Goal: Share content: Share content

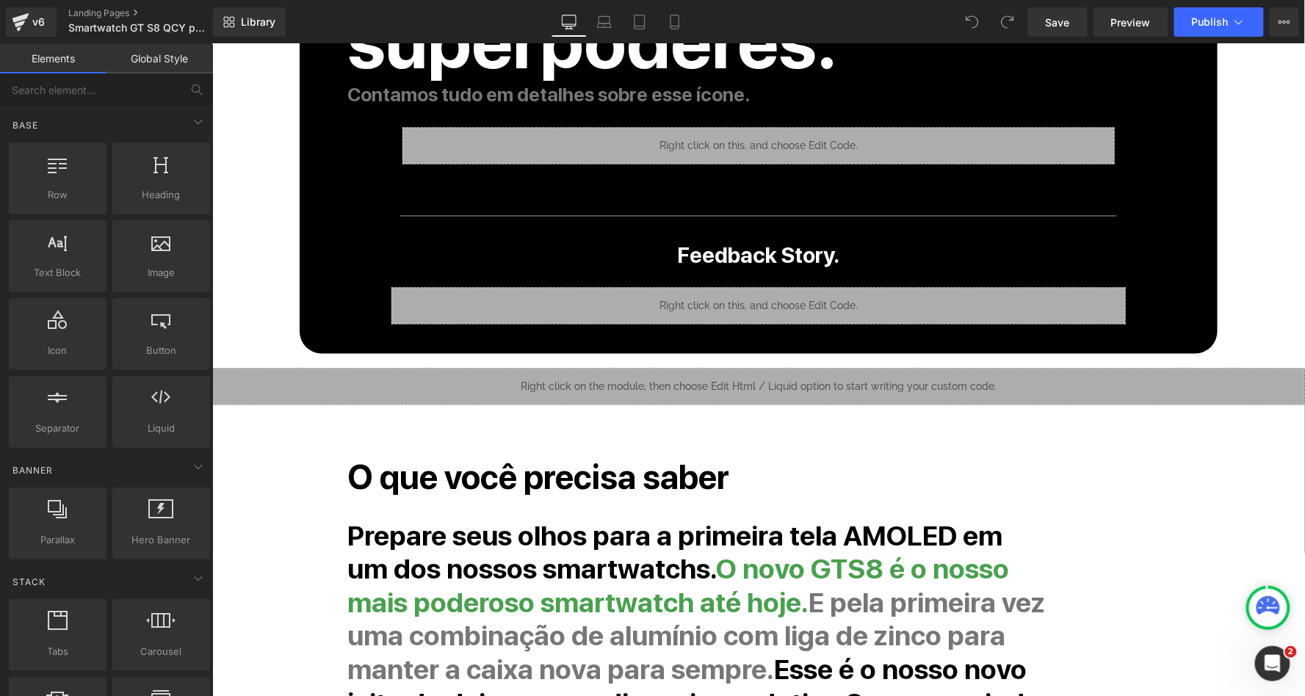
scroll to position [873, 0]
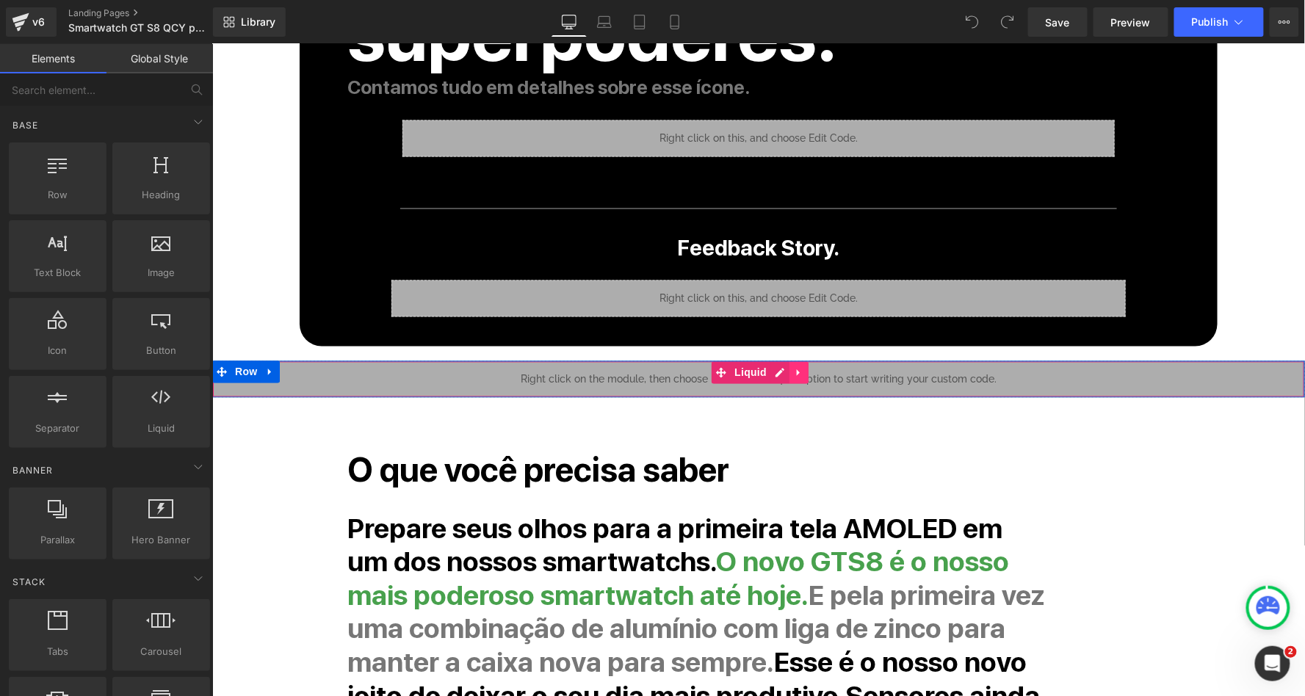
click at [796, 369] on icon at bounding box center [797, 372] width 3 height 7
click at [747, 361] on div "Liquid" at bounding box center [758, 379] width 1093 height 37
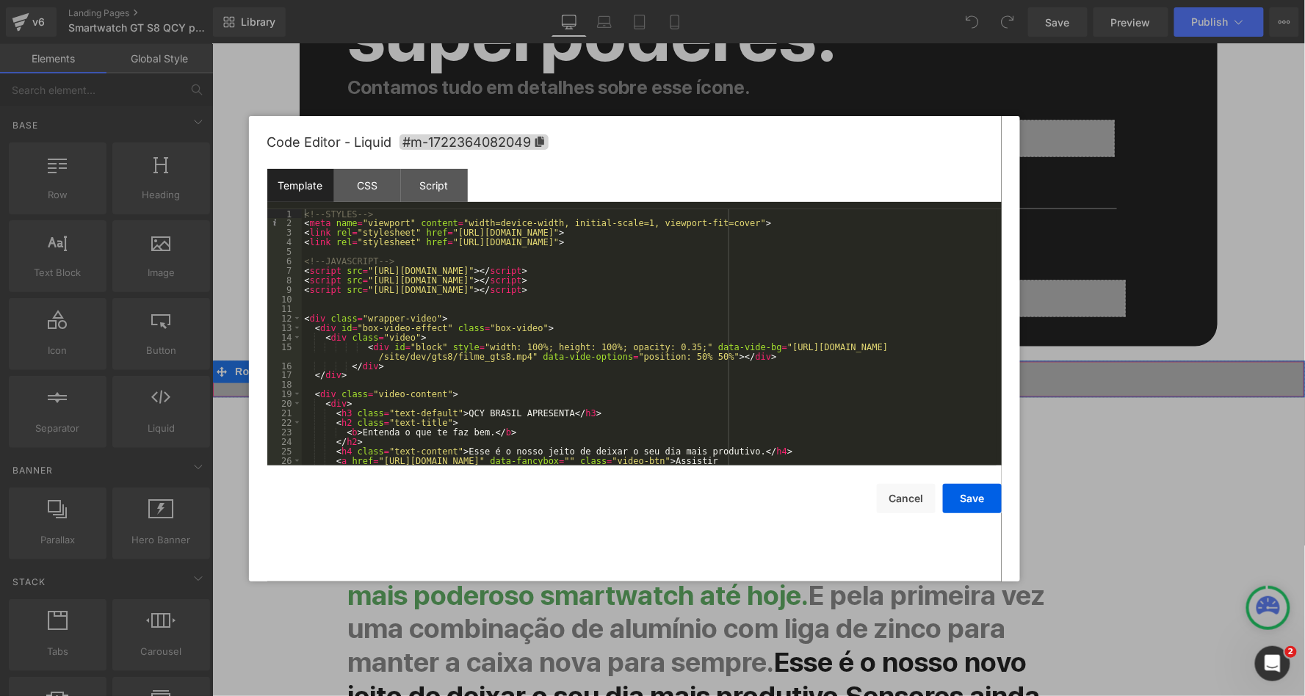
click at [306, 267] on div "<!-- STYLES --> < meta name = "viewport" content = "width=device-width, initial…" at bounding box center [649, 351] width 695 height 285
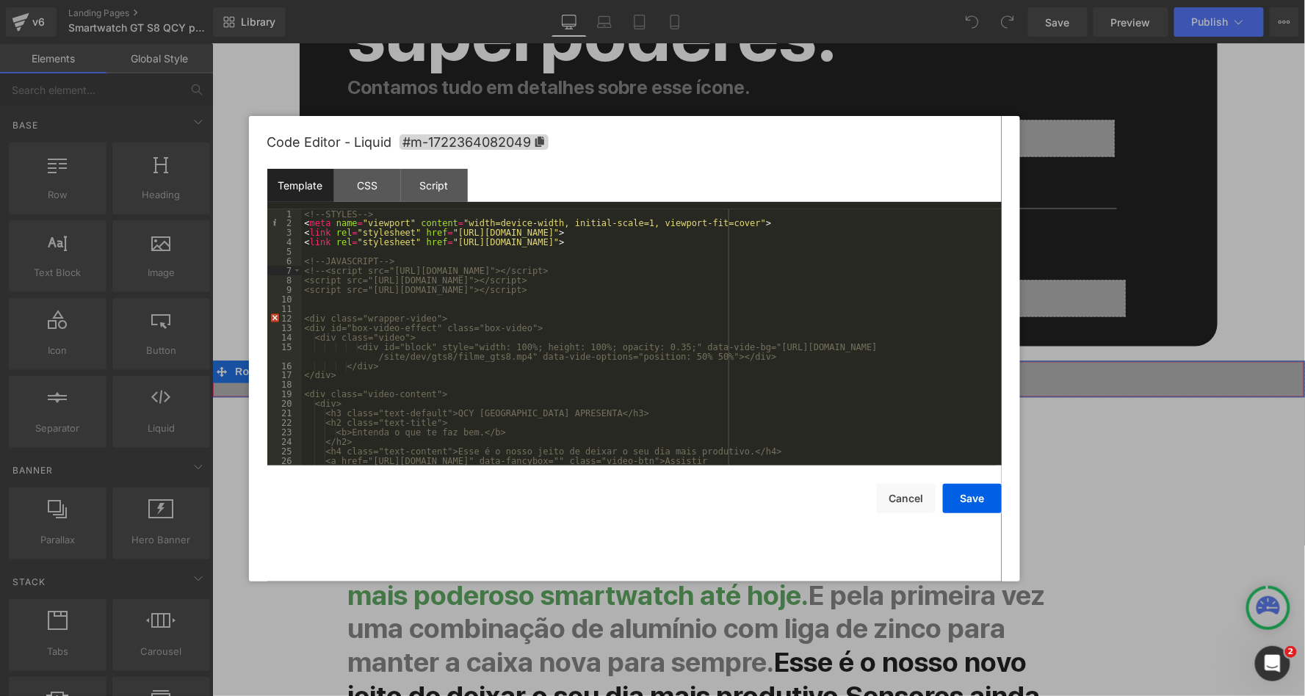
click at [785, 290] on div "<!-- STYLES --> < meta name = "viewport" content = "width=device-width, initial…" at bounding box center [649, 351] width 695 height 285
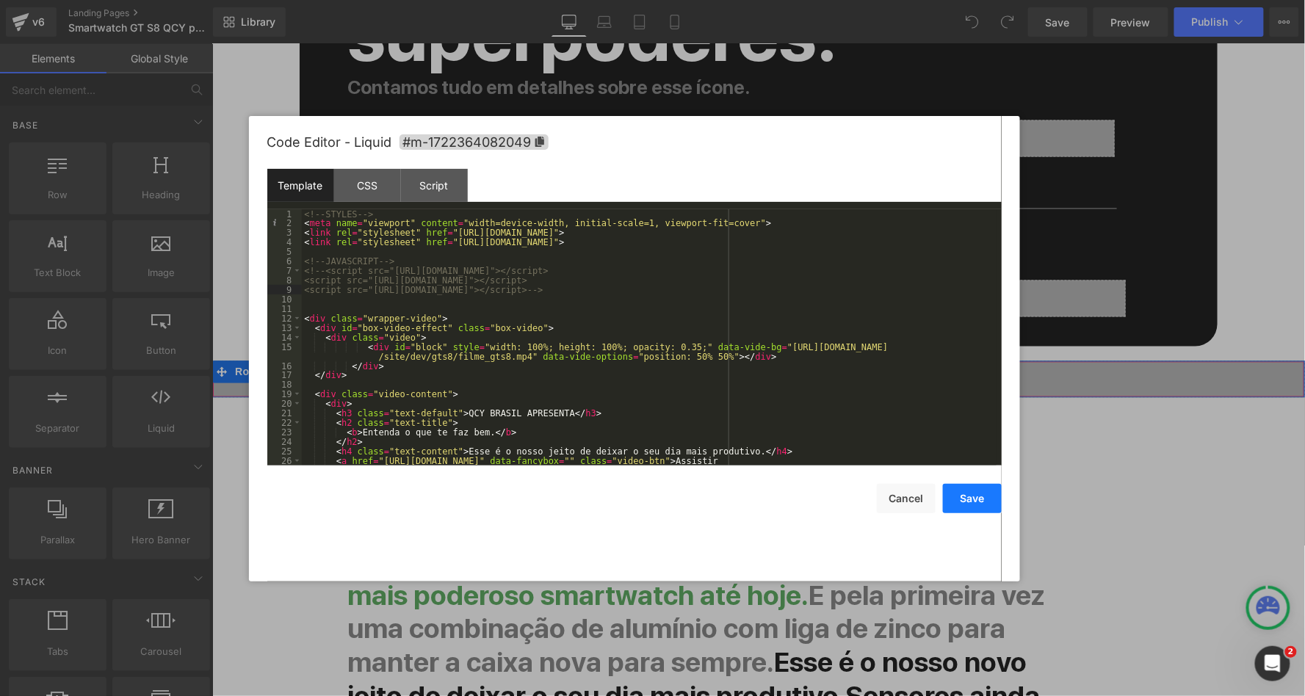
click at [967, 496] on button "Save" at bounding box center [972, 498] width 59 height 29
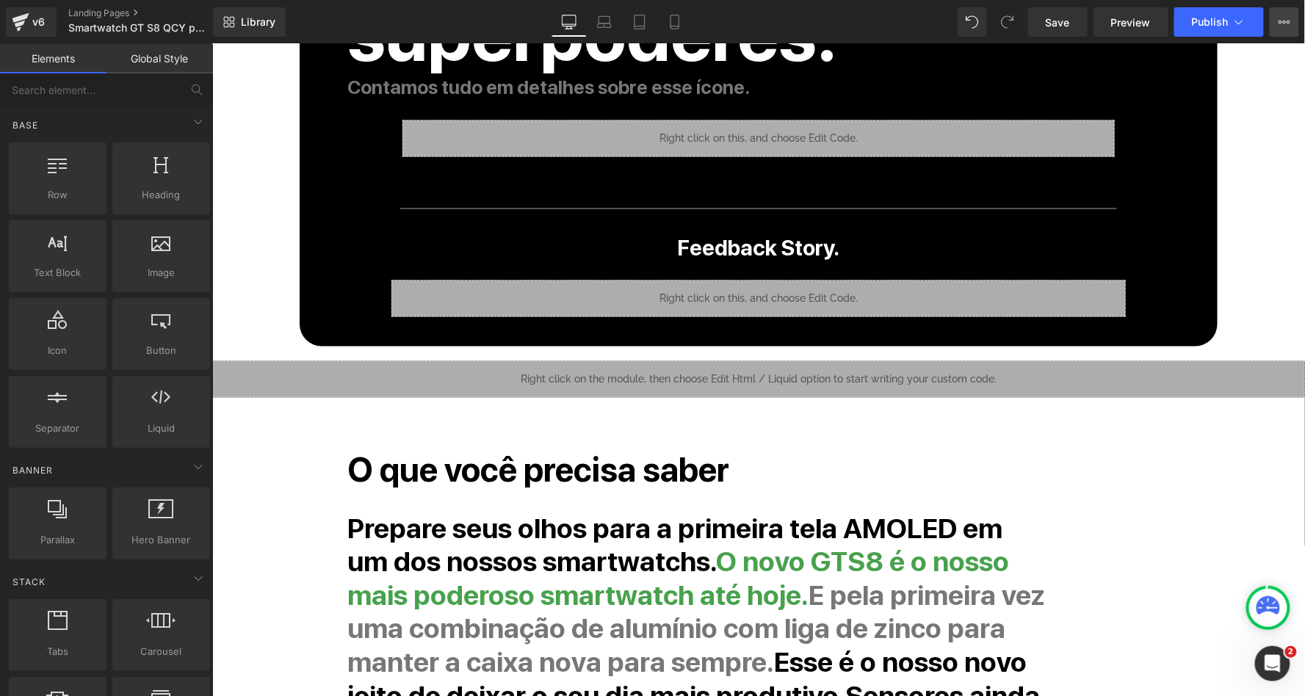
click at [1285, 17] on icon at bounding box center [1285, 22] width 12 height 12
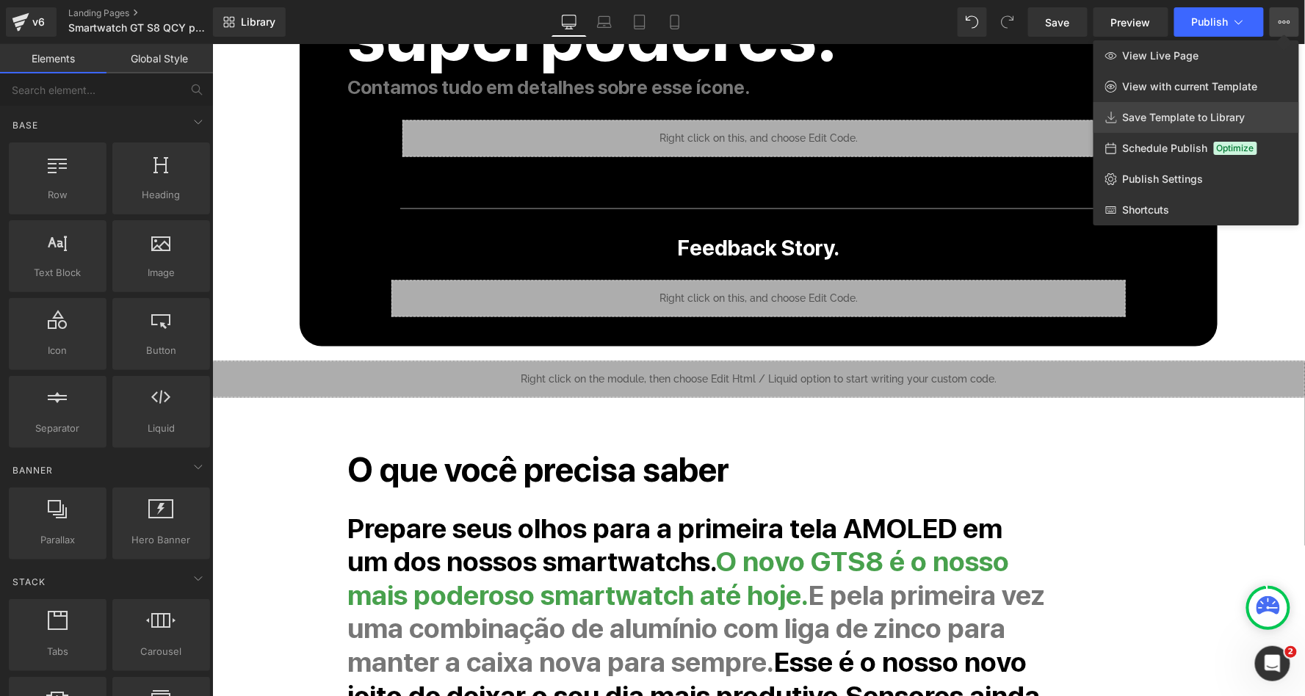
click at [1194, 115] on span "Save Template to Library" at bounding box center [1184, 117] width 123 height 13
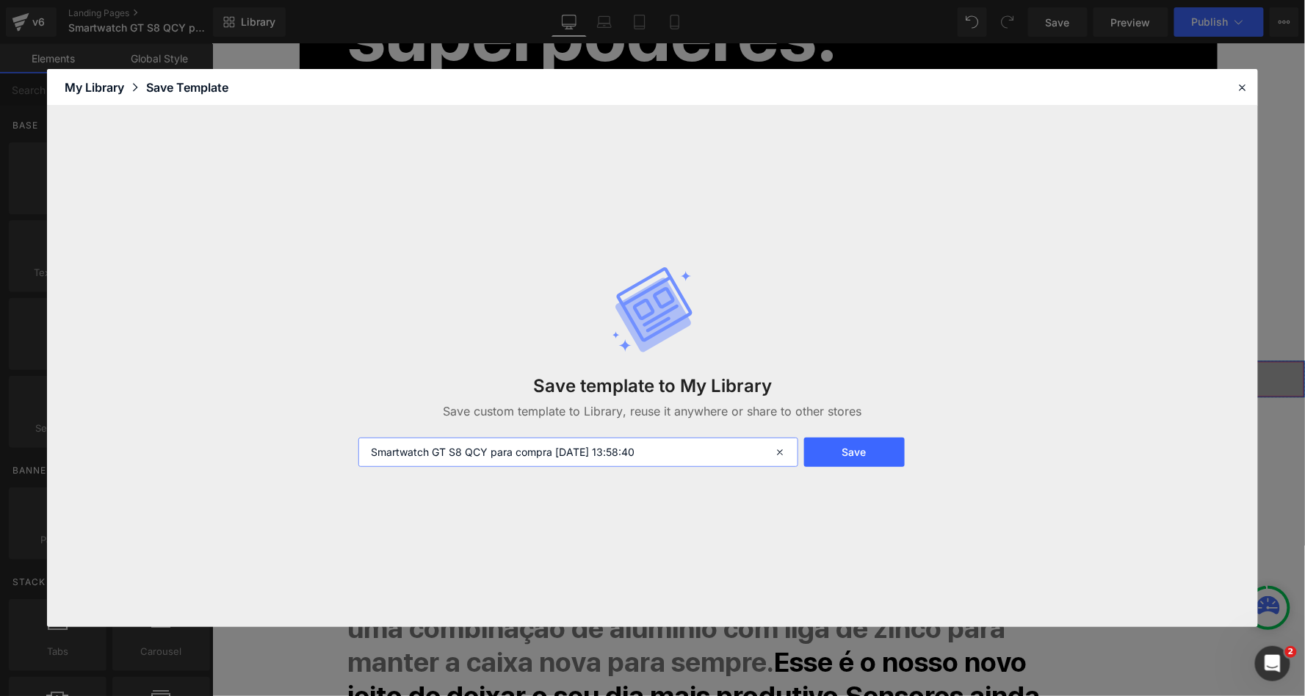
click at [488, 452] on input "Smartwatch GT S8 QCY para compra 2025-09-28 13:58:40" at bounding box center [577, 452] width 439 height 29
type input "Smartwatch GT S8 QCY 2 para compra [DATE] 13:58:40"
click at [870, 449] on button "Save" at bounding box center [854, 452] width 101 height 29
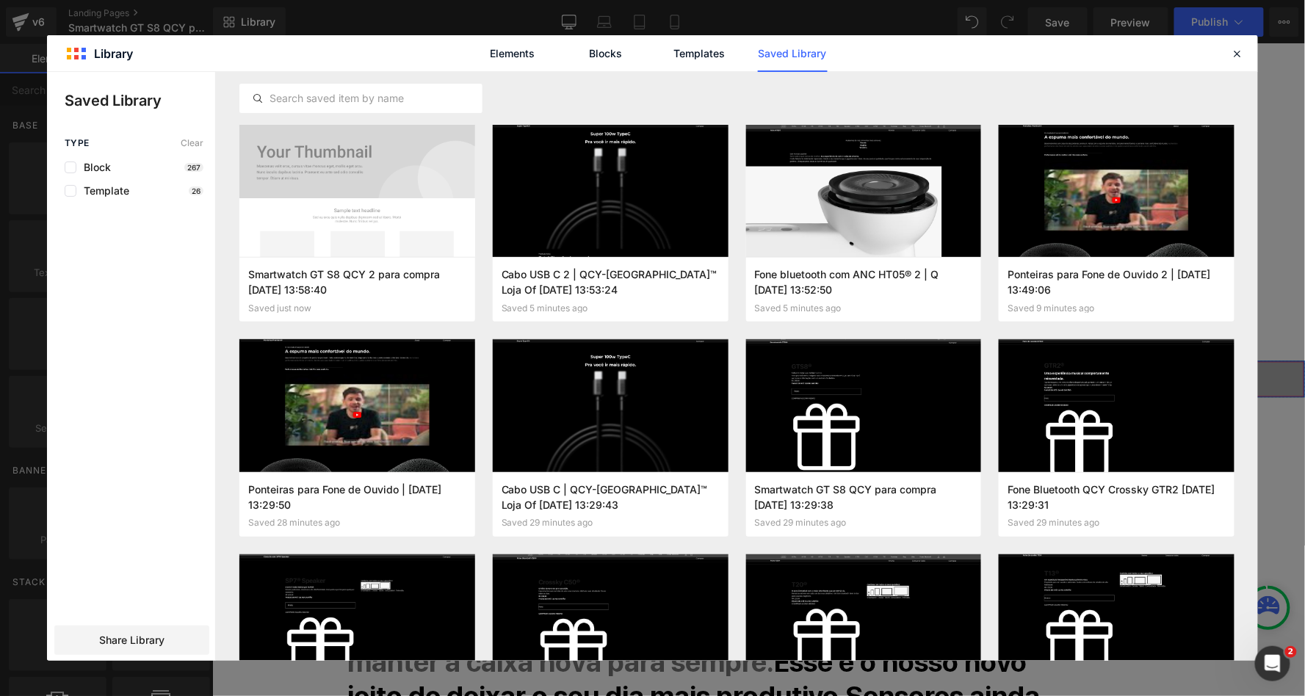
click at [1241, 65] on div "Elements Blocks Templates Saved Library" at bounding box center [652, 53] width 1211 height 36
click at [1241, 62] on div "Elements Blocks Templates Saved Library" at bounding box center [652, 53] width 1211 height 36
click at [1241, 59] on icon at bounding box center [1237, 53] width 13 height 13
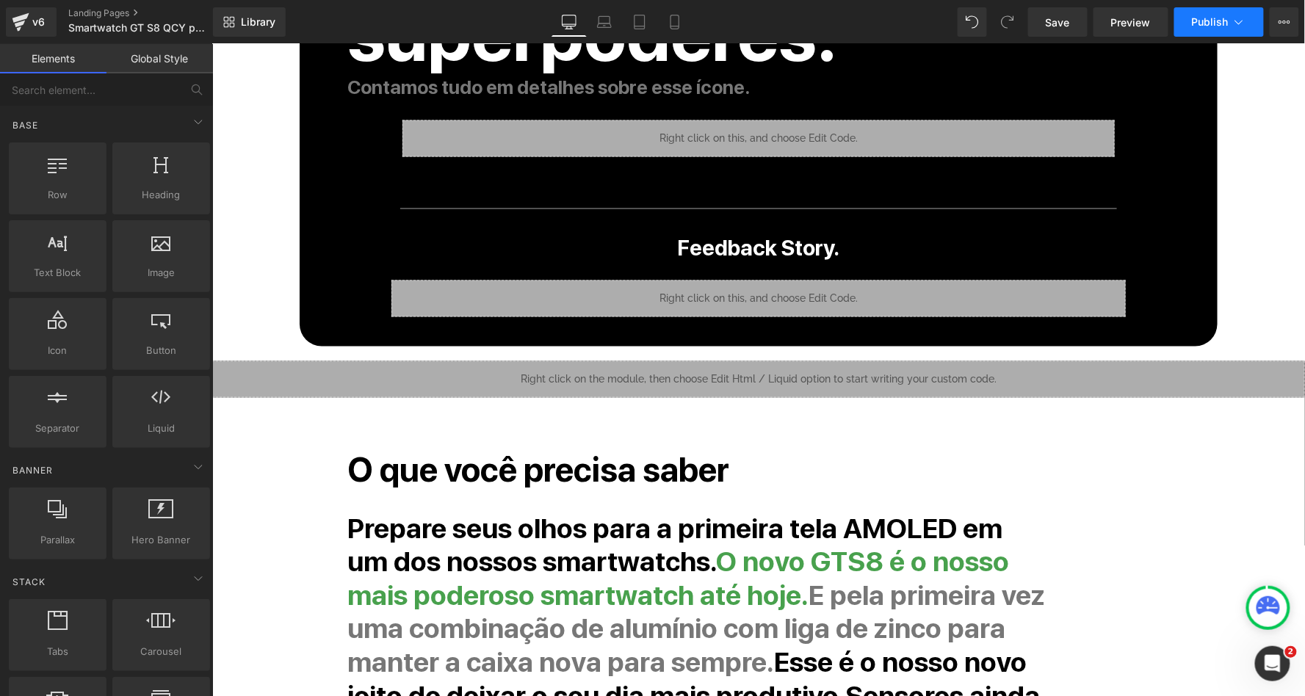
click at [1239, 27] on icon at bounding box center [1239, 22] width 15 height 15
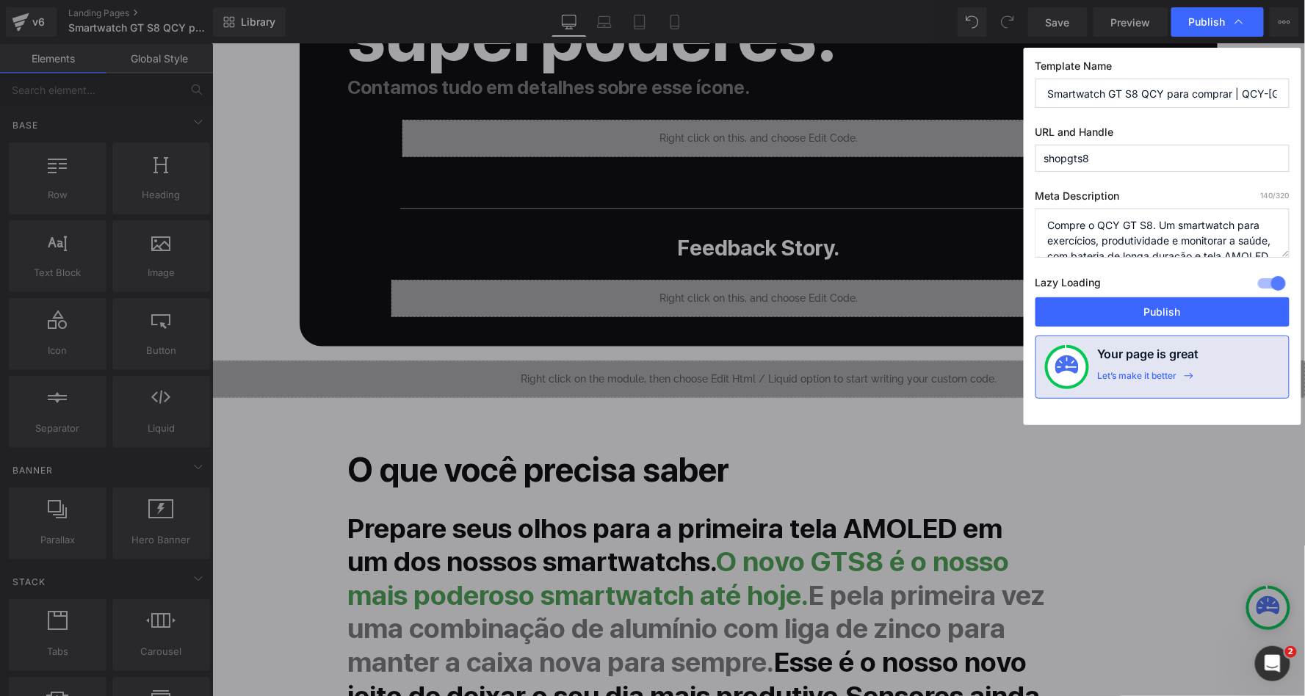
click at [1084, 223] on textarea "Compre o QCY GT S8. Um smartwatch para exercícios, produtividade e monitorar a …" at bounding box center [1163, 233] width 254 height 49
click at [1212, 101] on input "Smartwatch GT S8 QCY para comprar | QCY-BRASIL™ Loja Oficial" at bounding box center [1163, 93] width 254 height 29
click at [1208, 95] on input "Smartwatch GT S8 QCY para comprar | QCY-BRASIL™ Loja Oficial" at bounding box center [1163, 93] width 254 height 29
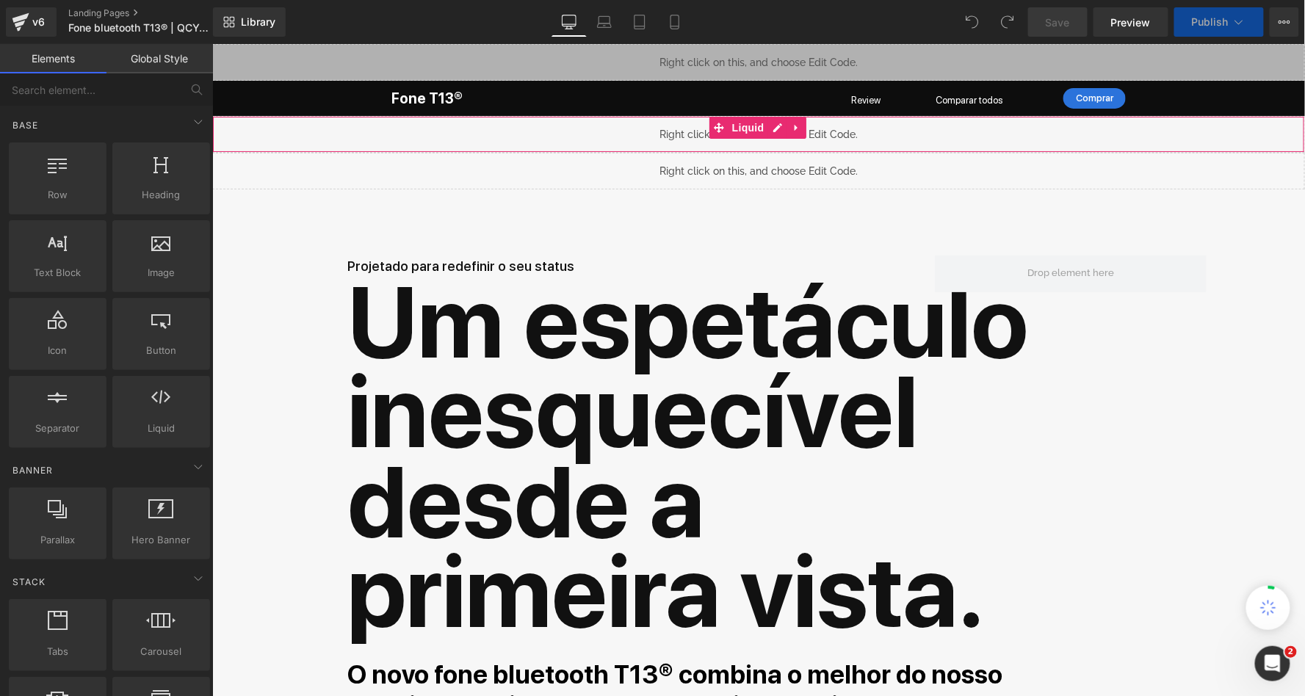
scroll to position [13621, 1088]
click at [773, 126] on icon at bounding box center [777, 127] width 10 height 11
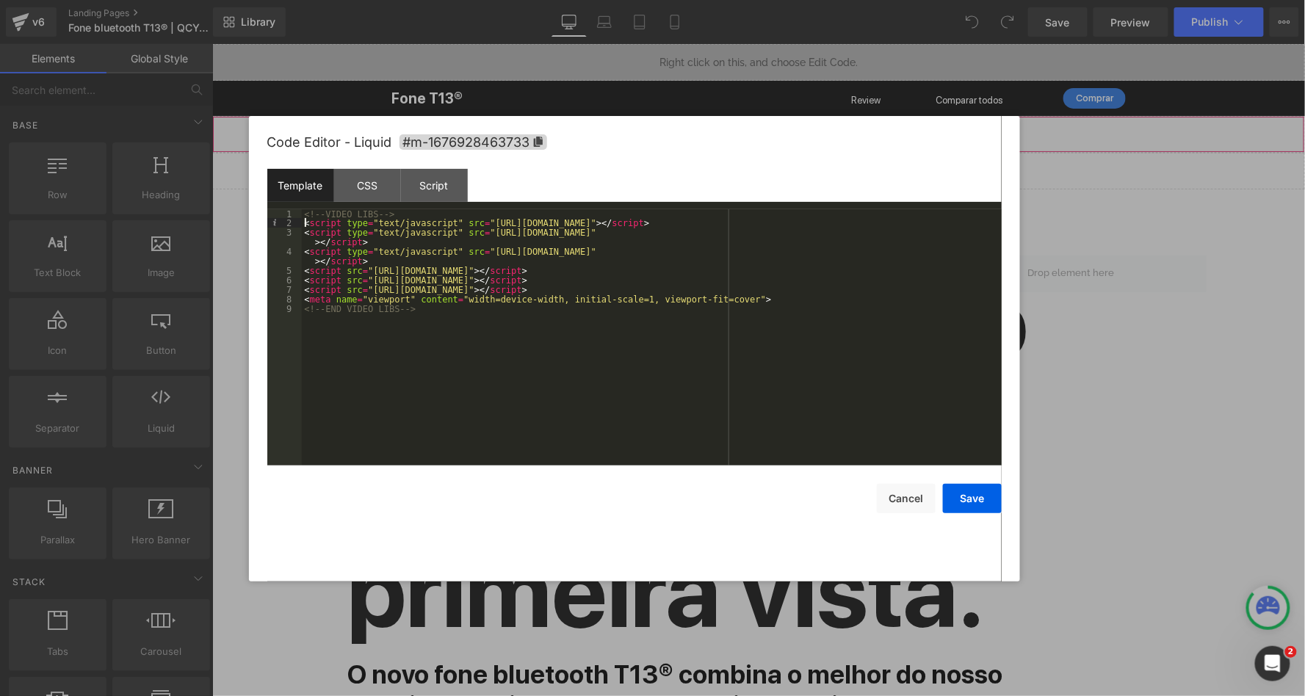
click at [306, 223] on div "<!-- VIDEO LIBS --> < script type = "text/javascript" src = "[URL][DOMAIN_NAME]…" at bounding box center [652, 346] width 700 height 275
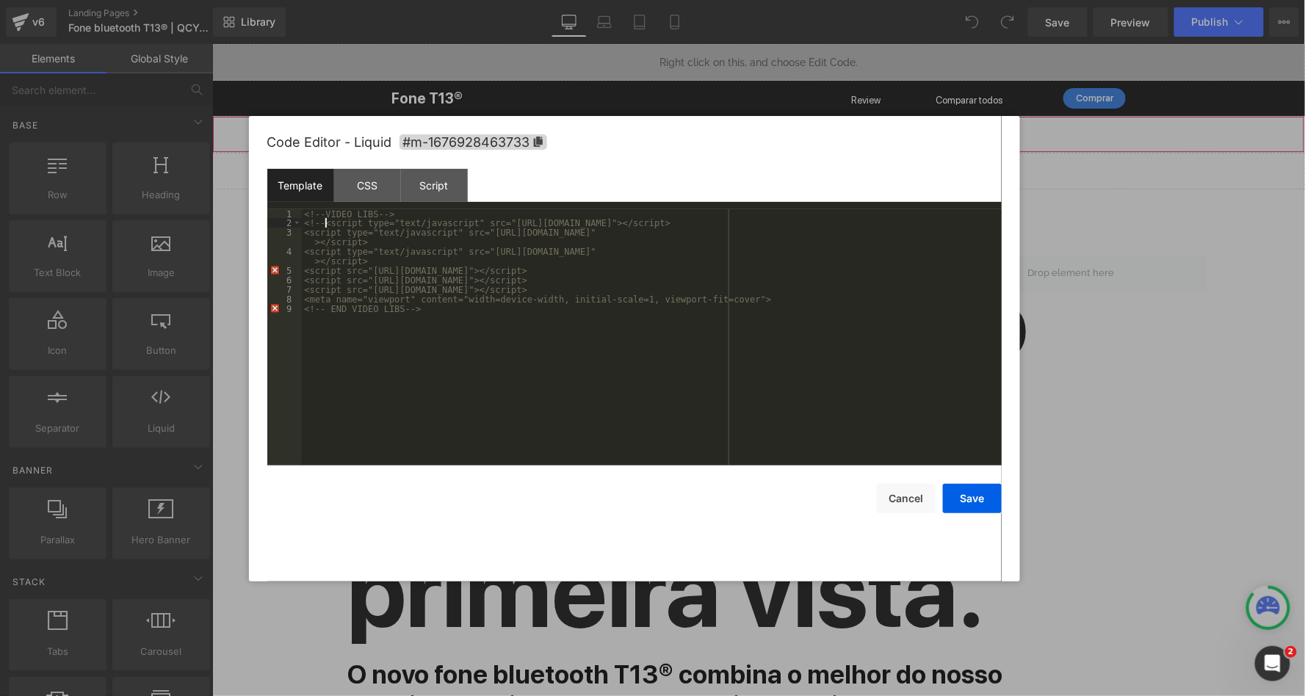
click at [809, 297] on div "<!-- VIDEO LIBS --> <!-- <script type="text/javascript" src="[URL][DOMAIN_NAME]…" at bounding box center [652, 346] width 700 height 275
click at [972, 497] on button "Save" at bounding box center [972, 498] width 59 height 29
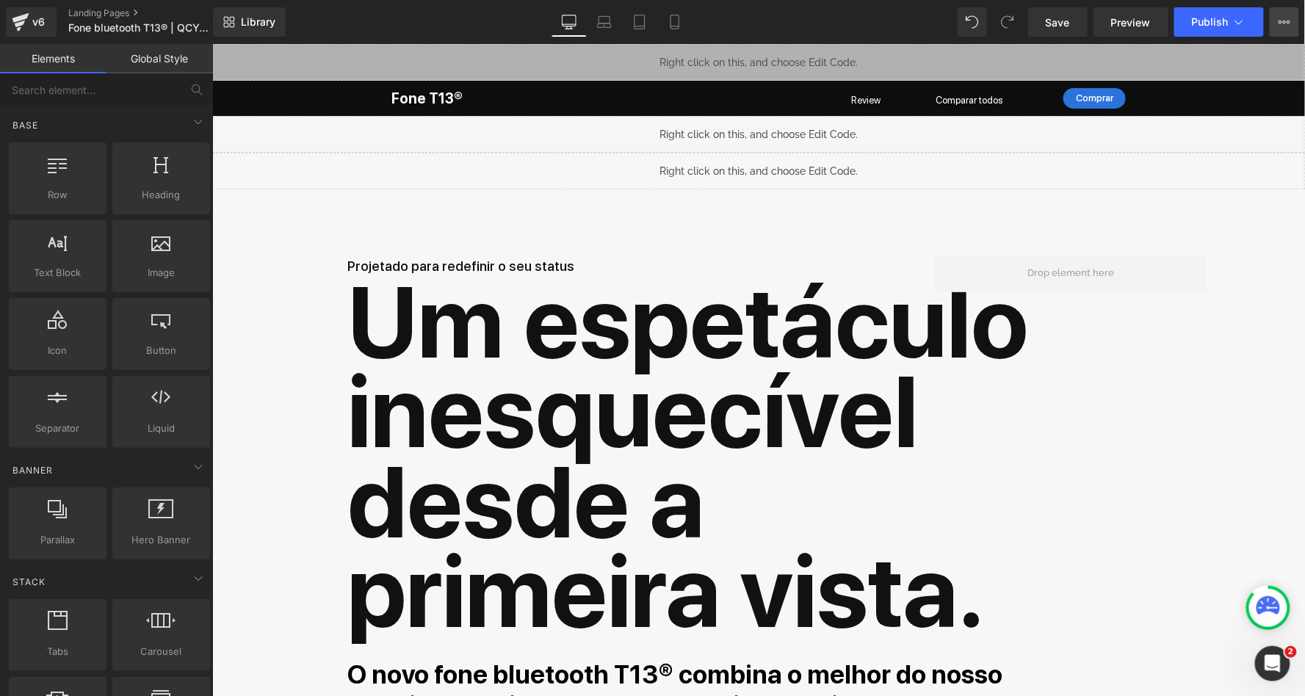
click at [1286, 27] on icon at bounding box center [1285, 22] width 12 height 12
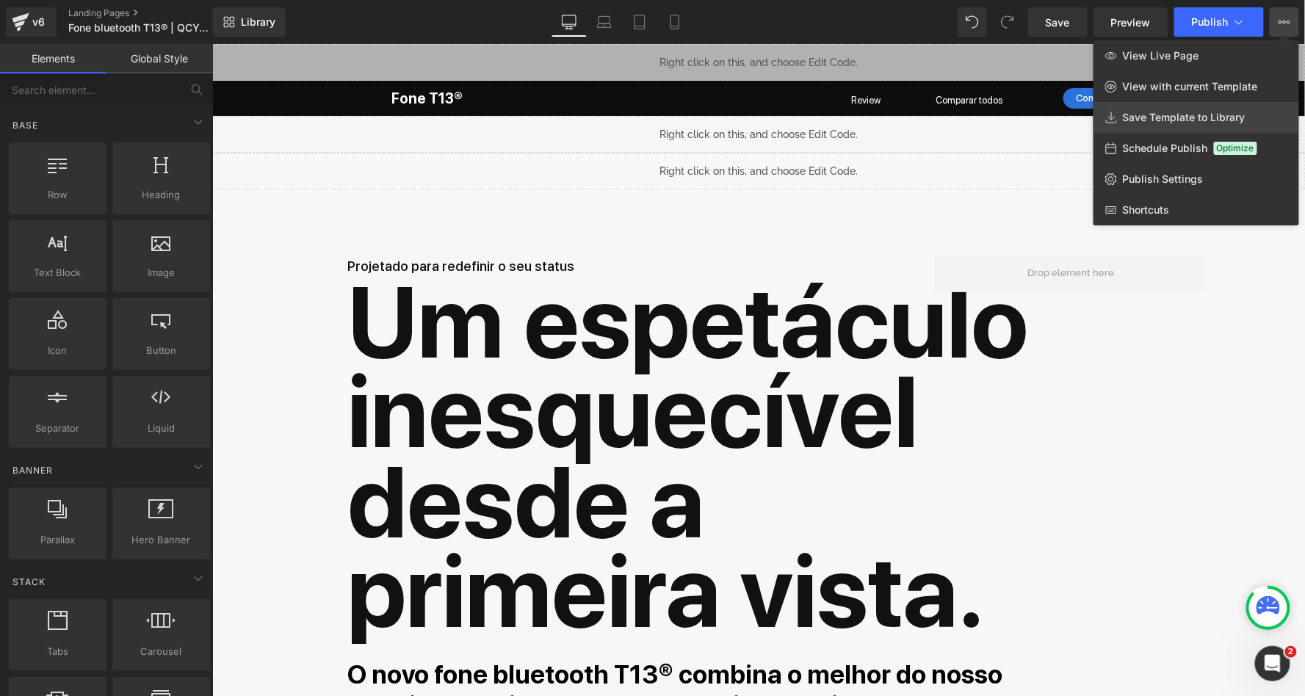
click at [1188, 113] on span "Save Template to Library" at bounding box center [1184, 117] width 123 height 13
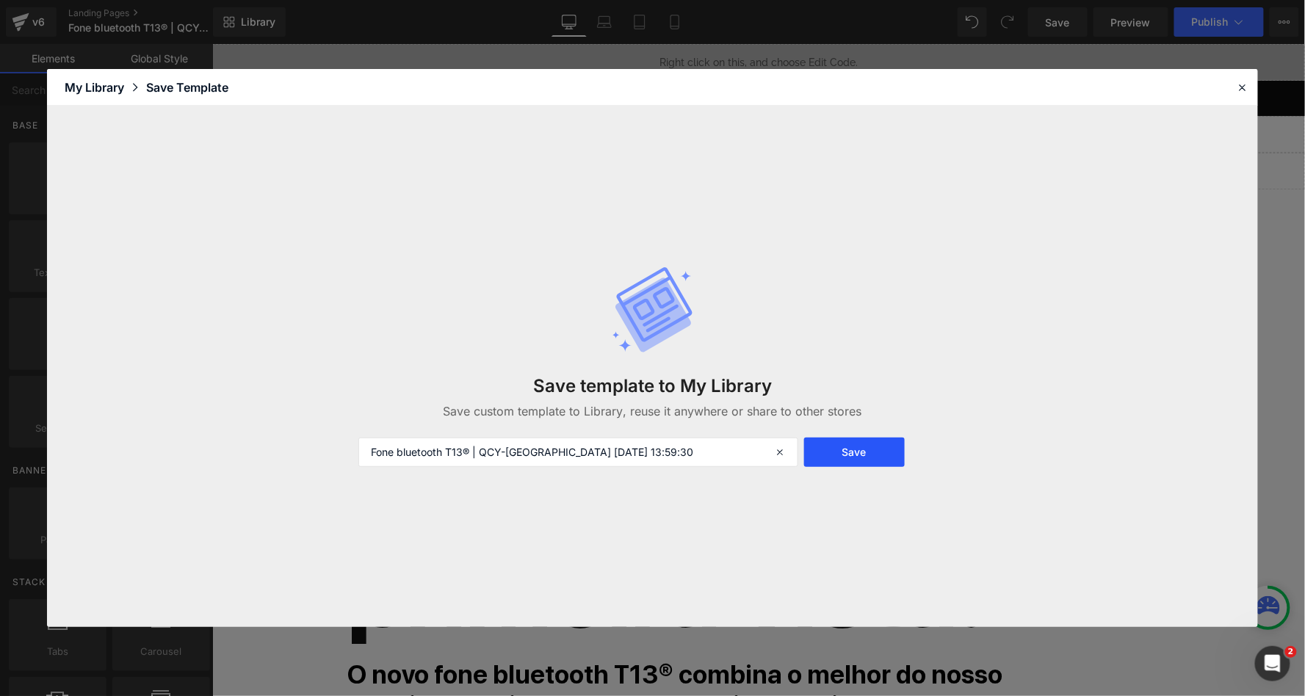
click at [858, 454] on button "Save" at bounding box center [854, 452] width 101 height 29
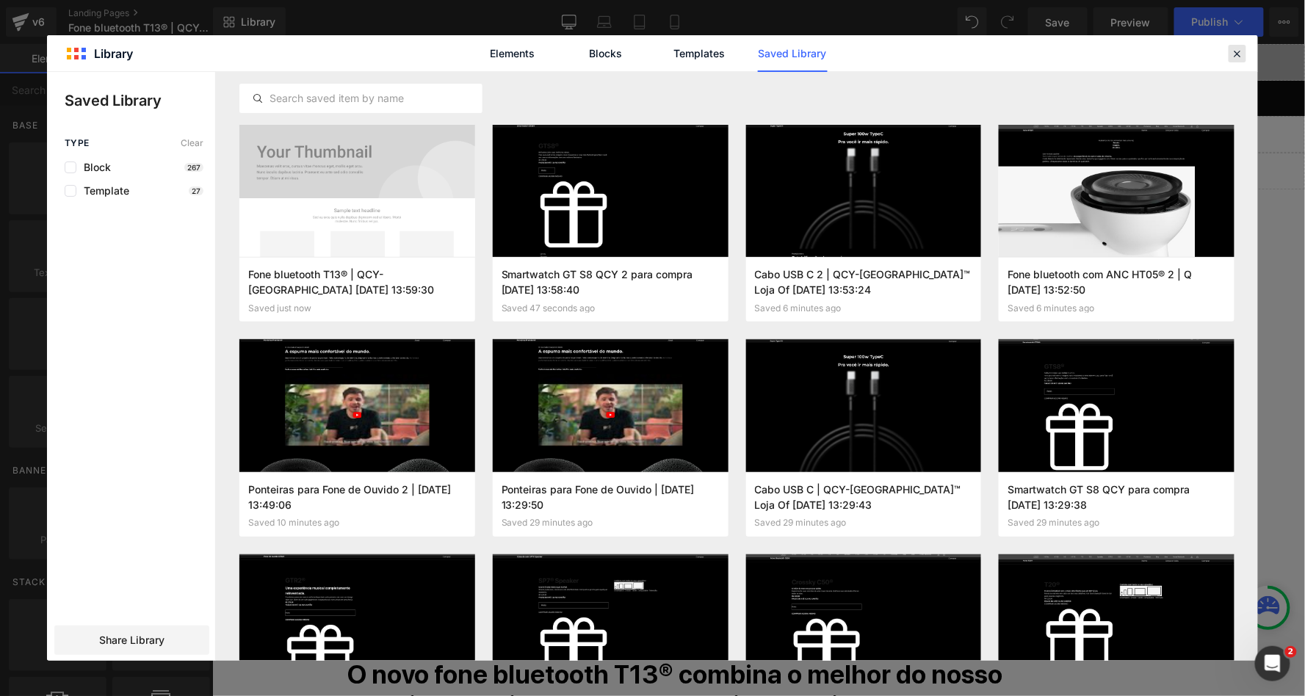
click at [1240, 51] on icon at bounding box center [1237, 53] width 13 height 13
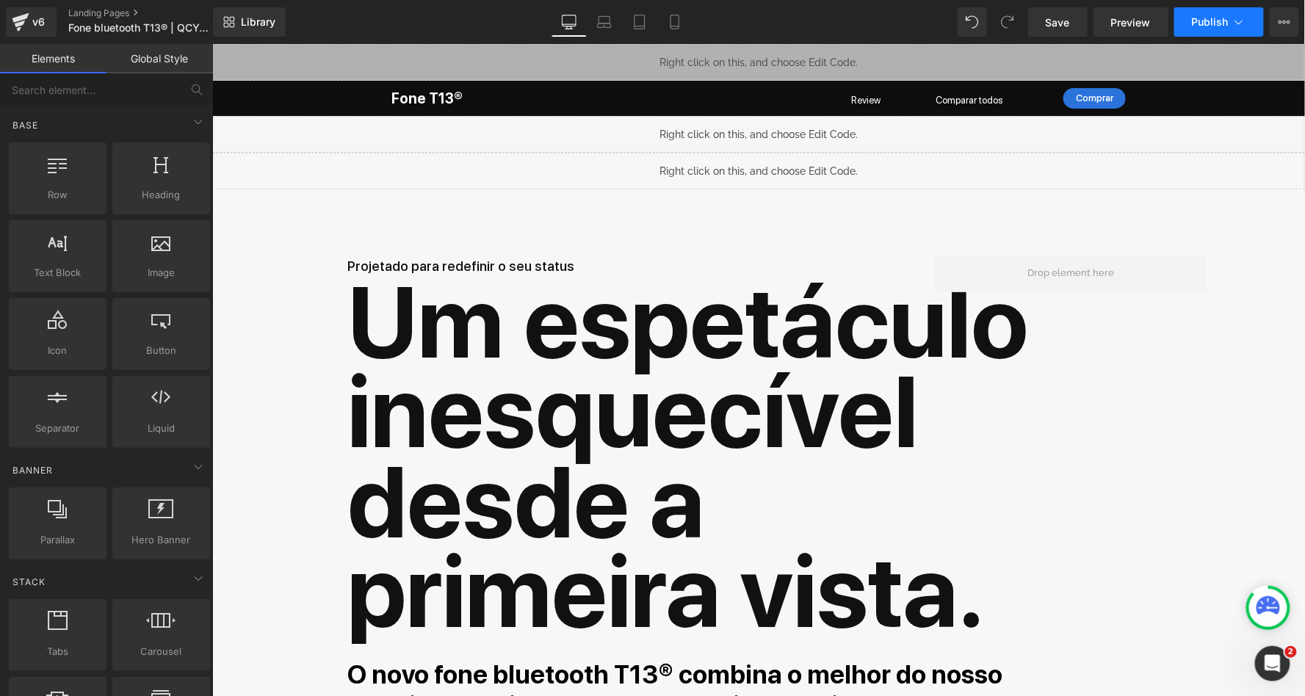
click at [1238, 27] on icon at bounding box center [1239, 22] width 15 height 15
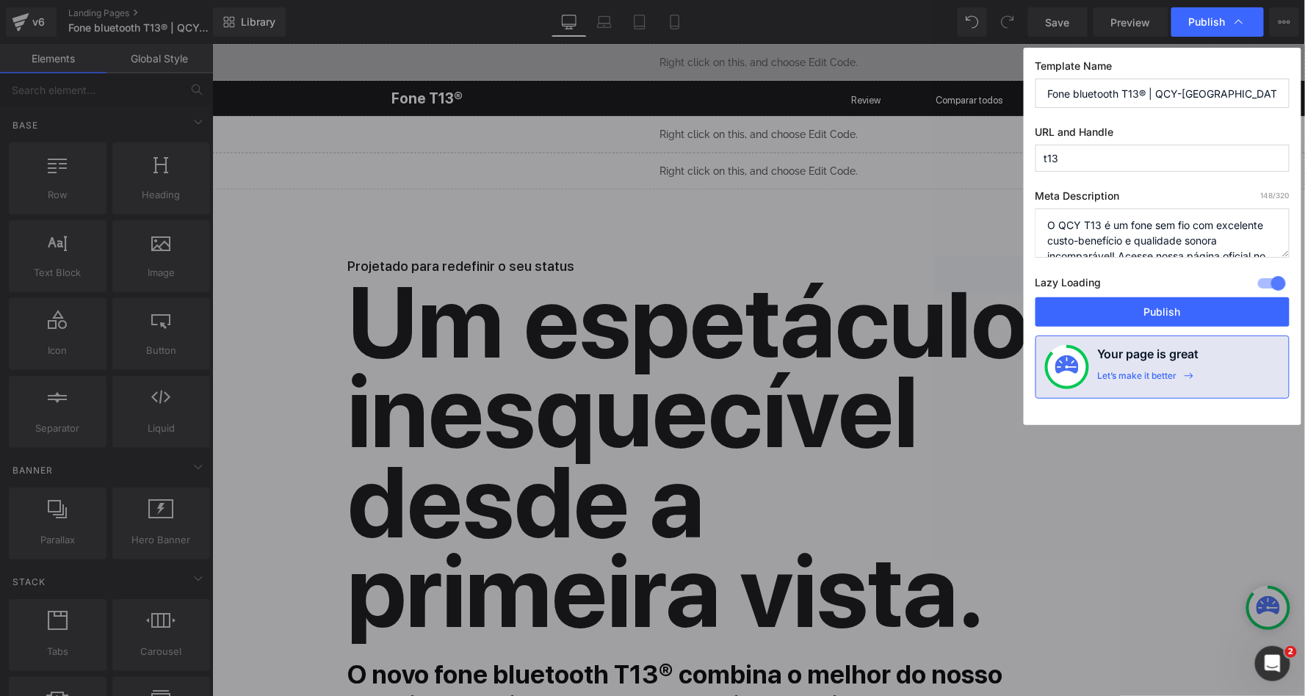
click at [1083, 232] on textarea "O QCY T13 é um fone sem fio com excelente custo-benefício e qualidade sonora in…" at bounding box center [1163, 233] width 254 height 49
click at [1164, 84] on input "Fone bluetooth T13® | QCY-[GEOGRAPHIC_DATA]™ Loja Oficial" at bounding box center [1163, 93] width 254 height 29
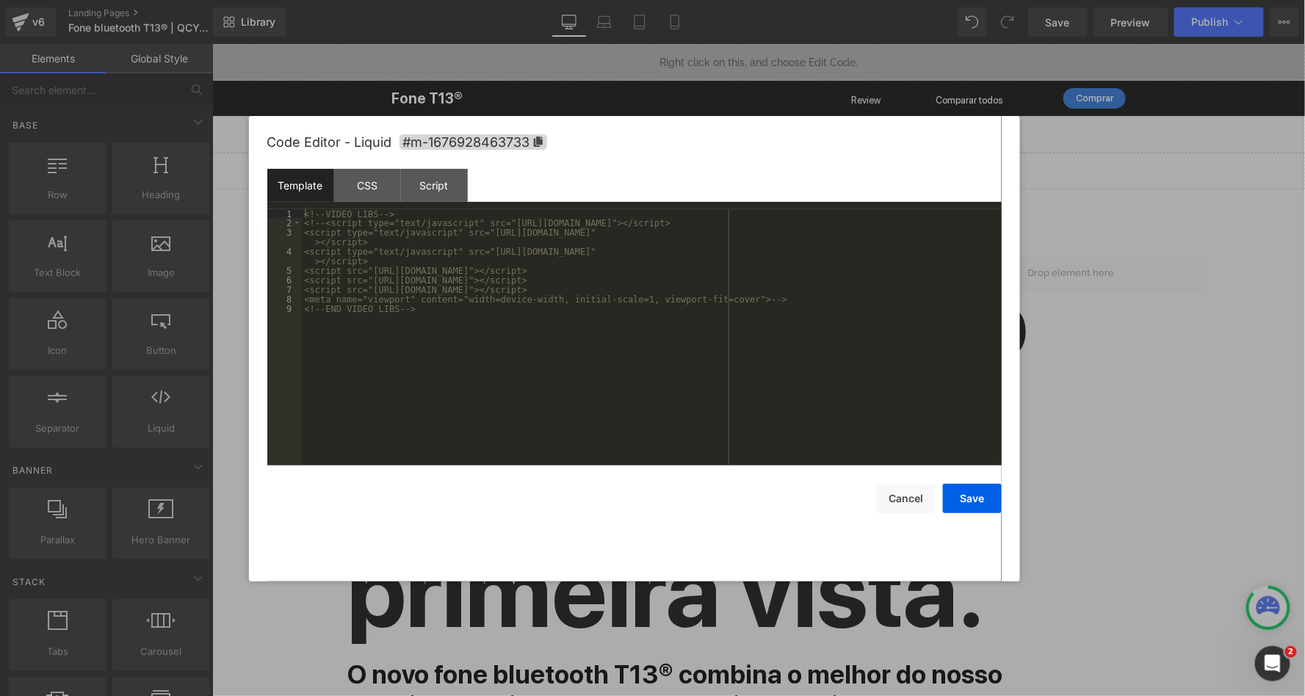
click at [776, 125] on div "Liquid" at bounding box center [758, 133] width 1093 height 37
click at [905, 494] on button "Cancel" at bounding box center [906, 498] width 59 height 29
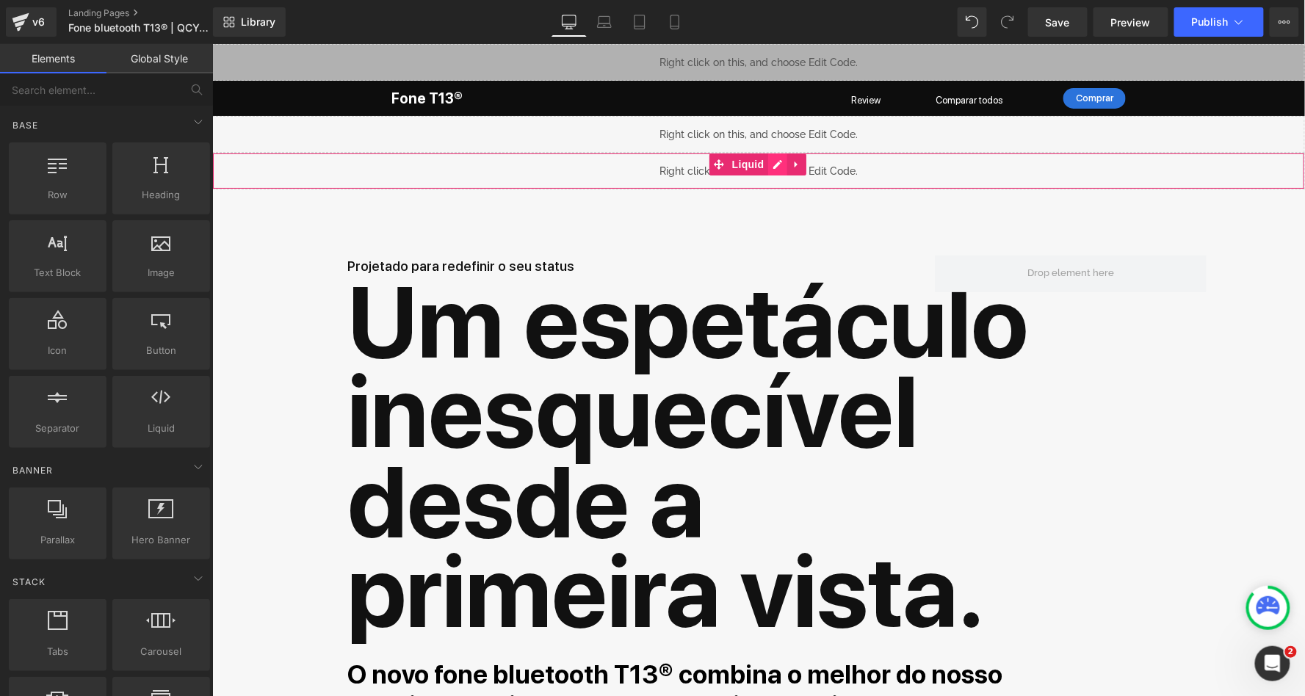
click at [772, 162] on div "Liquid" at bounding box center [758, 170] width 1093 height 37
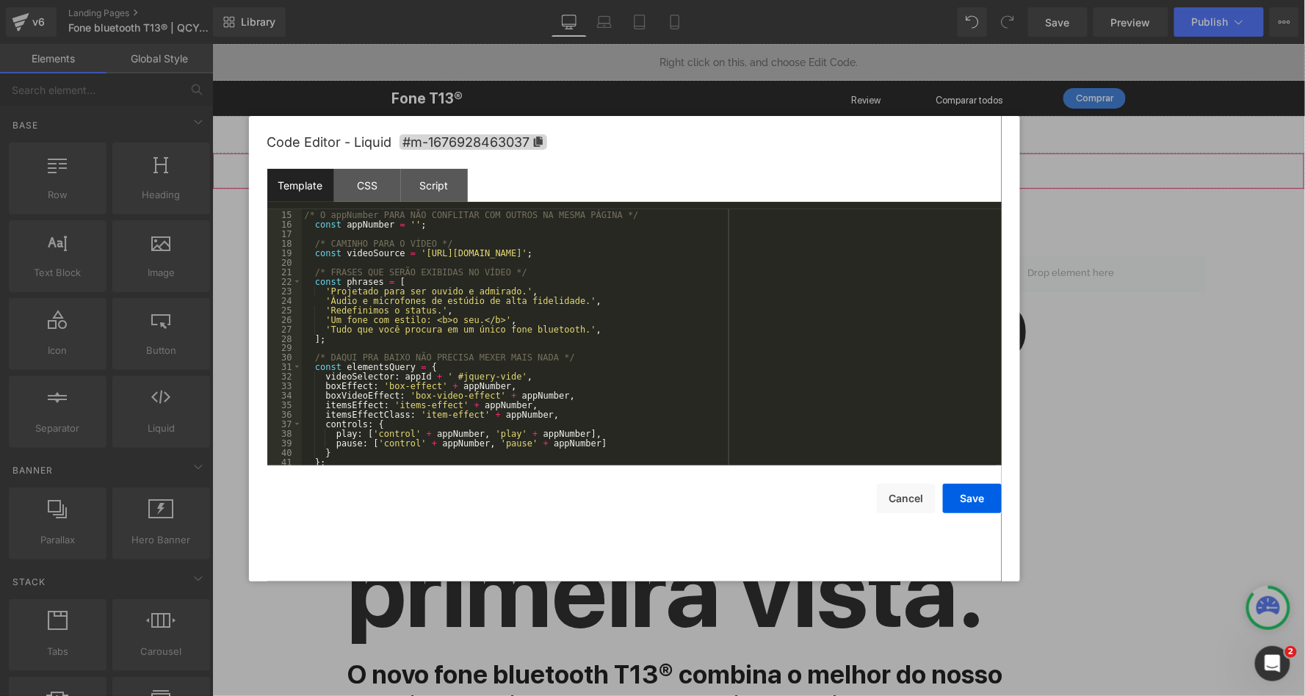
scroll to position [135, 0]
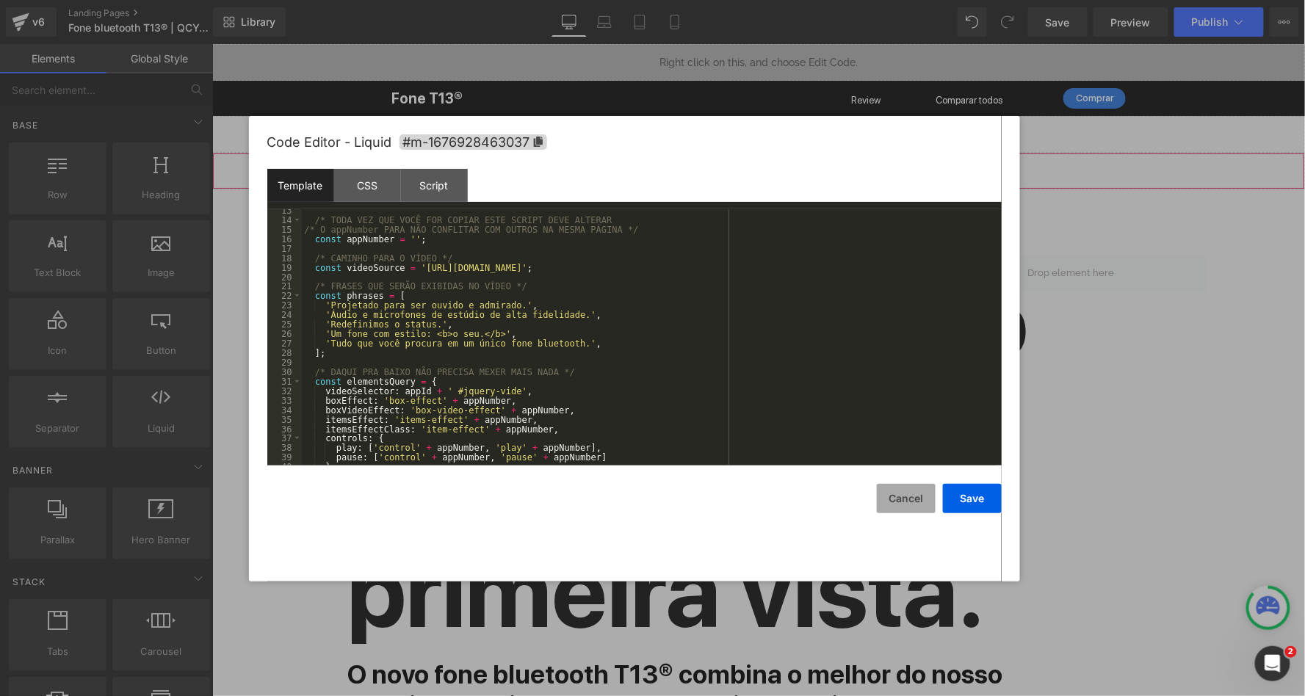
click at [904, 505] on button "Cancel" at bounding box center [906, 498] width 59 height 29
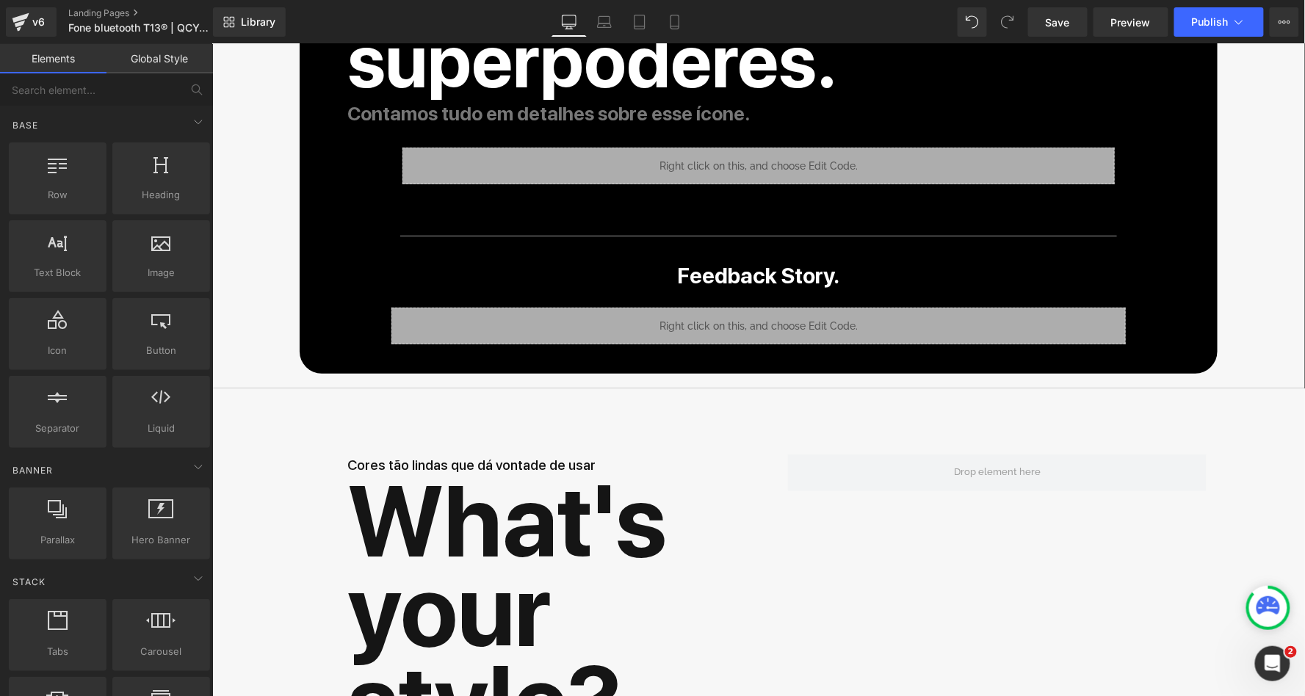
scroll to position [7431, 0]
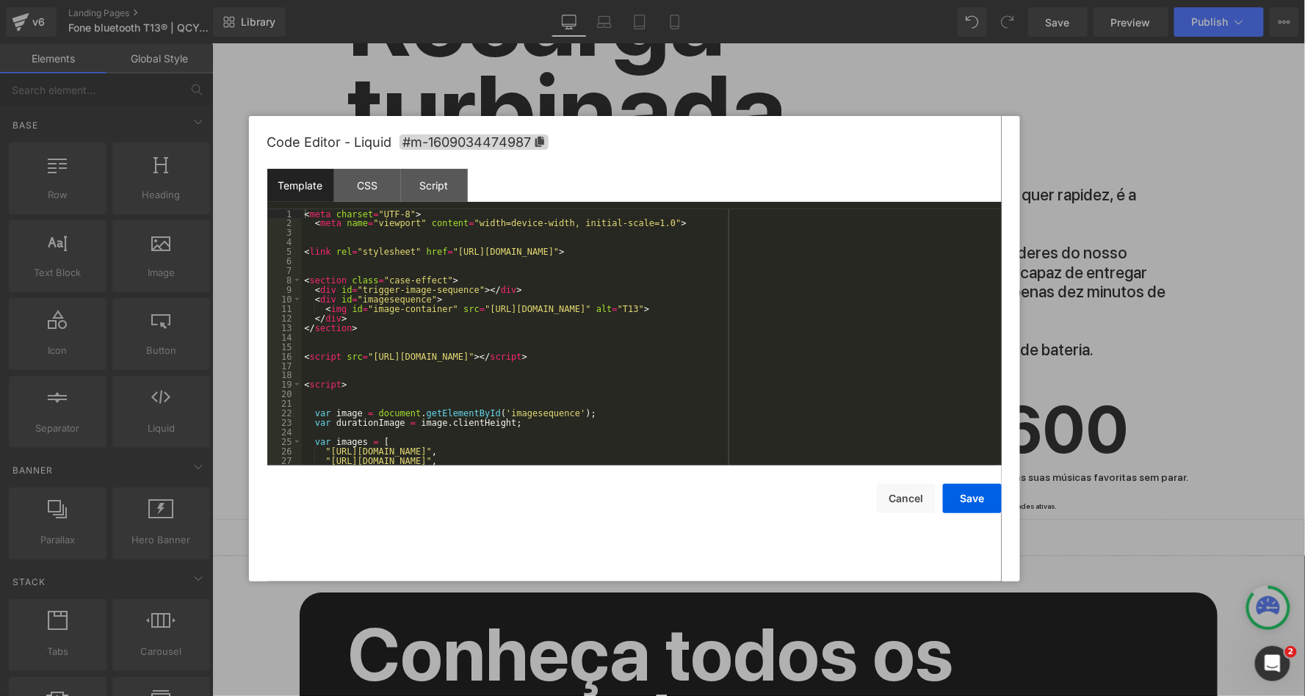
click at [780, 519] on div "Liquid" at bounding box center [758, 537] width 1093 height 37
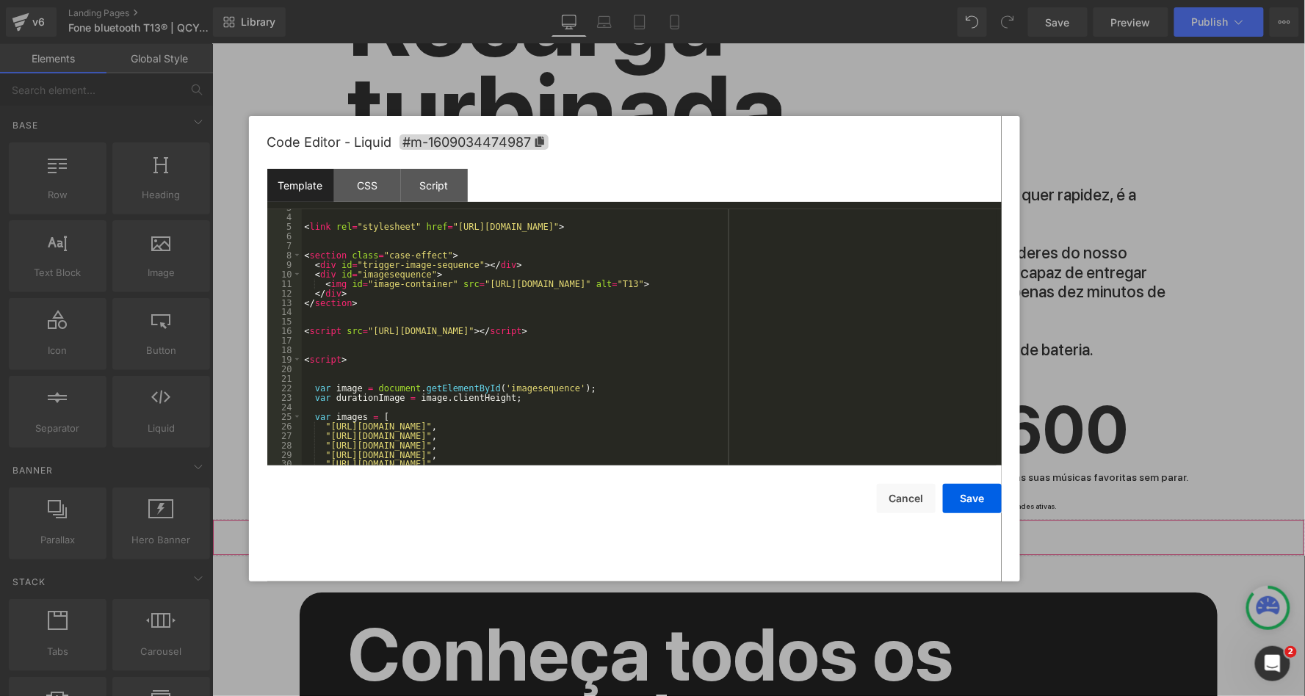
scroll to position [24, 0]
drag, startPoint x: 923, startPoint y: 331, endPoint x: 295, endPoint y: 331, distance: 628.0
click at [295, 331] on pre "3 4 5 6 7 8 9 10 11 12 13 14 15 16 17 18 19 20 21 22 23 24 25 26 27 28 29 30 31…" at bounding box center [634, 337] width 734 height 256
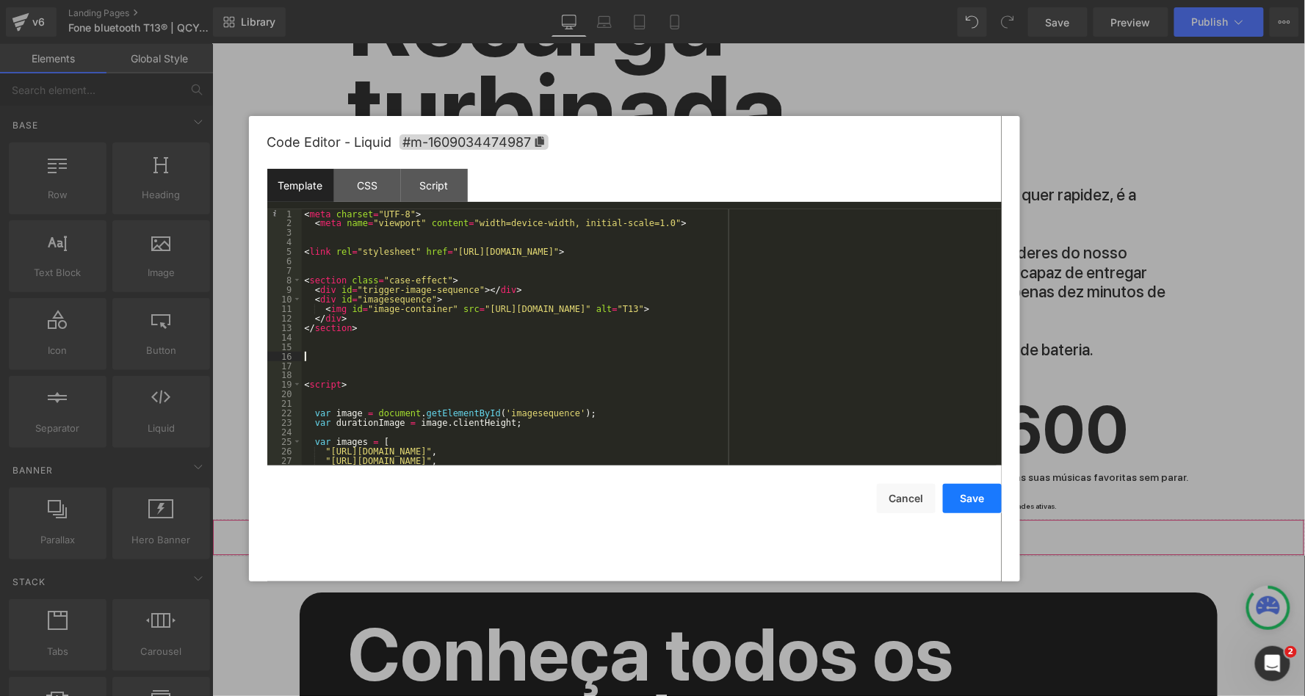
click at [972, 494] on button "Save" at bounding box center [972, 498] width 59 height 29
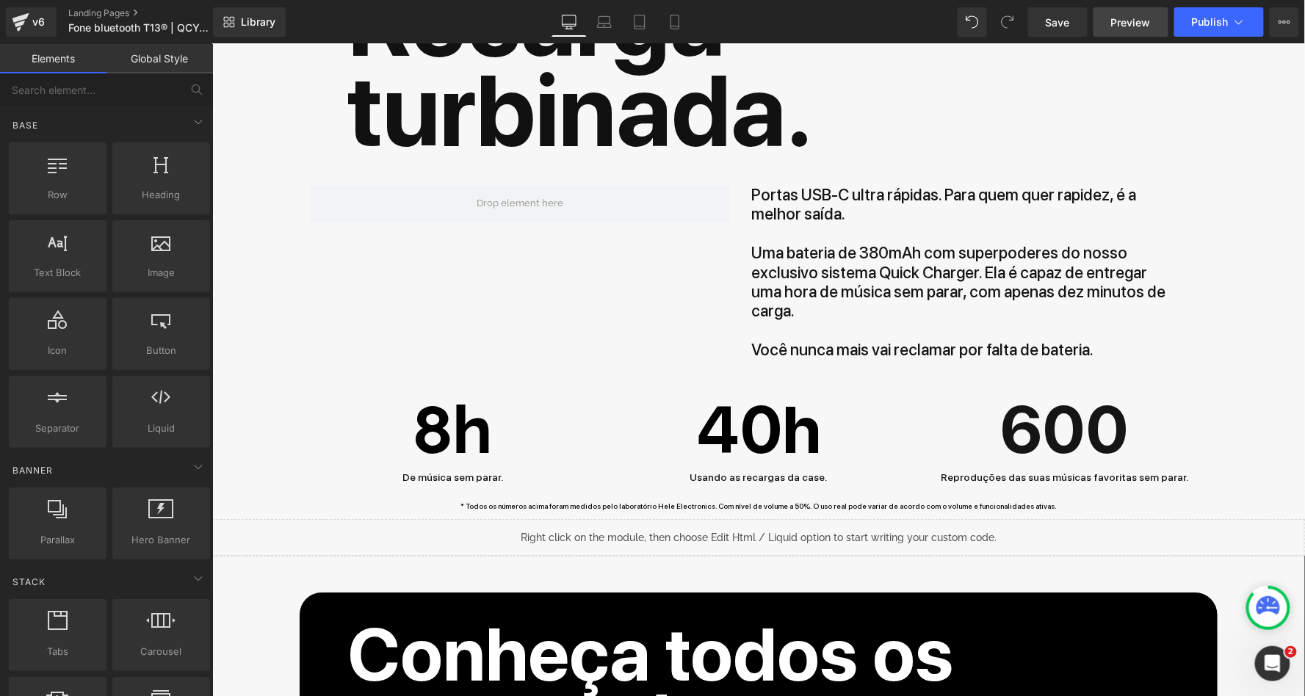
click at [1132, 24] on span "Preview" at bounding box center [1131, 22] width 40 height 15
click at [1076, 27] on link "Save" at bounding box center [1057, 21] width 59 height 29
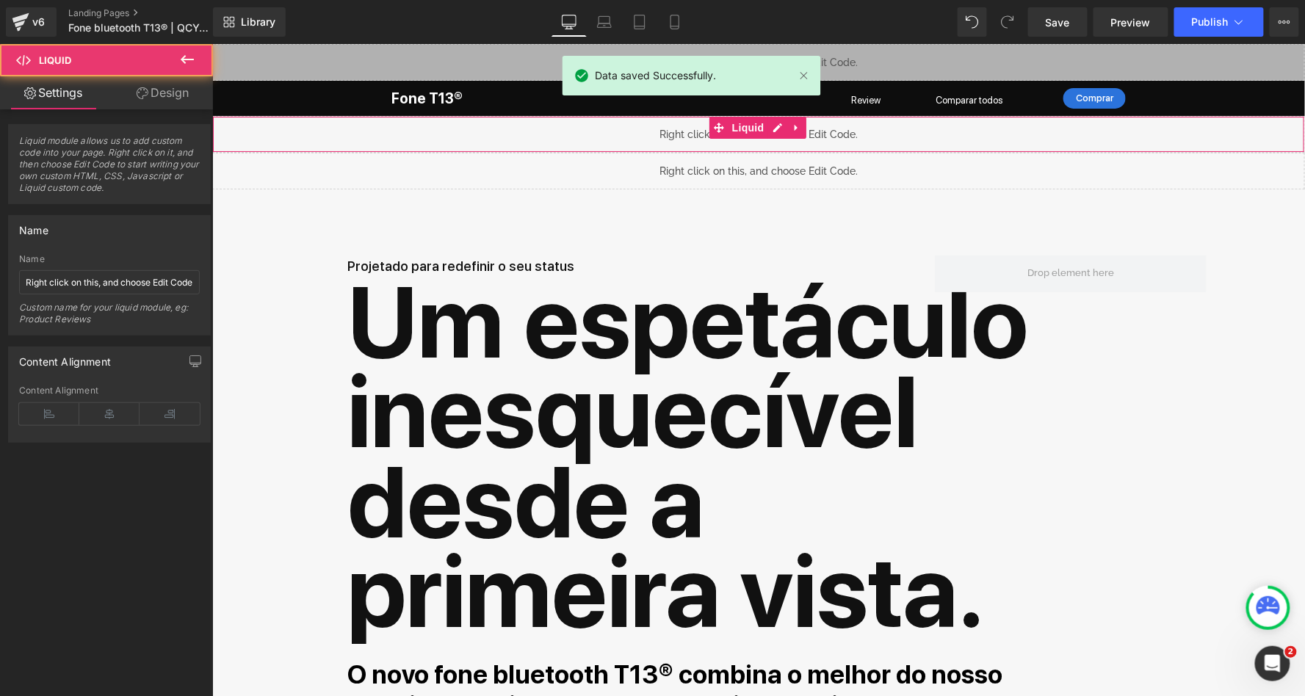
click at [787, 139] on div "Liquid" at bounding box center [758, 133] width 1093 height 37
click at [780, 129] on div "Liquid" at bounding box center [758, 133] width 1093 height 37
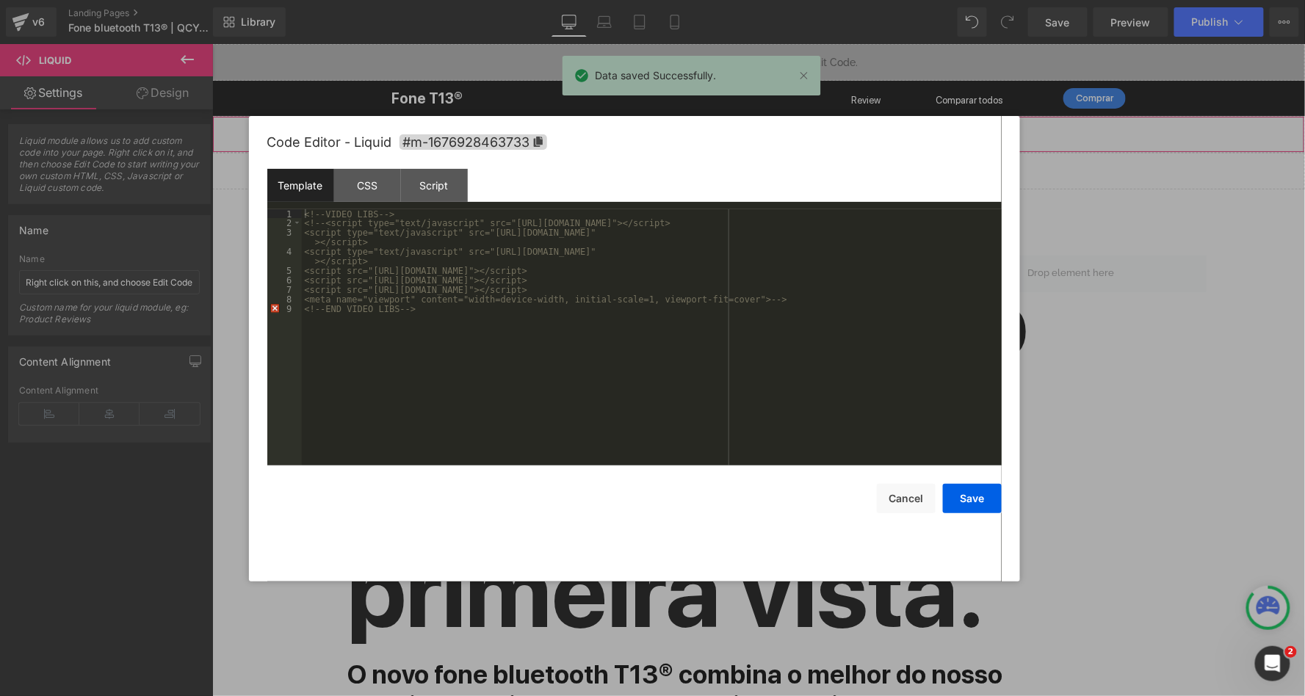
click at [326, 223] on div "<!-- VIDEO LIBS --> <!-- <script type="text/javascript" src="[URL][DOMAIN_NAME]…" at bounding box center [652, 346] width 700 height 275
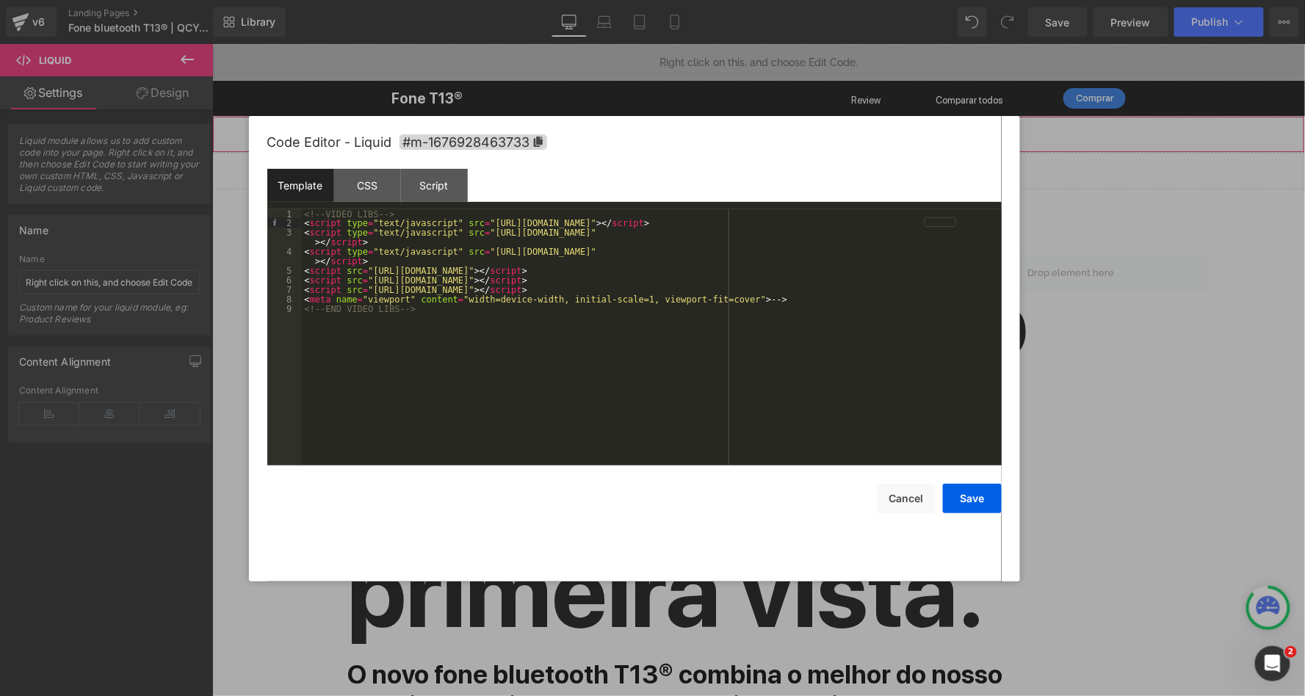
click at [799, 300] on div "<!-- VIDEO LIBS --> < script type = "text/javascript" src = "[URL][DOMAIN_NAME]…" at bounding box center [652, 346] width 700 height 275
click at [607, 403] on div "<!-- VIDEO LIBS --> < script type = "text/javascript" src = "[URL][DOMAIN_NAME]…" at bounding box center [652, 346] width 700 height 275
click at [990, 480] on div "Save Cancel" at bounding box center [634, 490] width 734 height 48
click at [990, 501] on button "Save" at bounding box center [972, 498] width 59 height 29
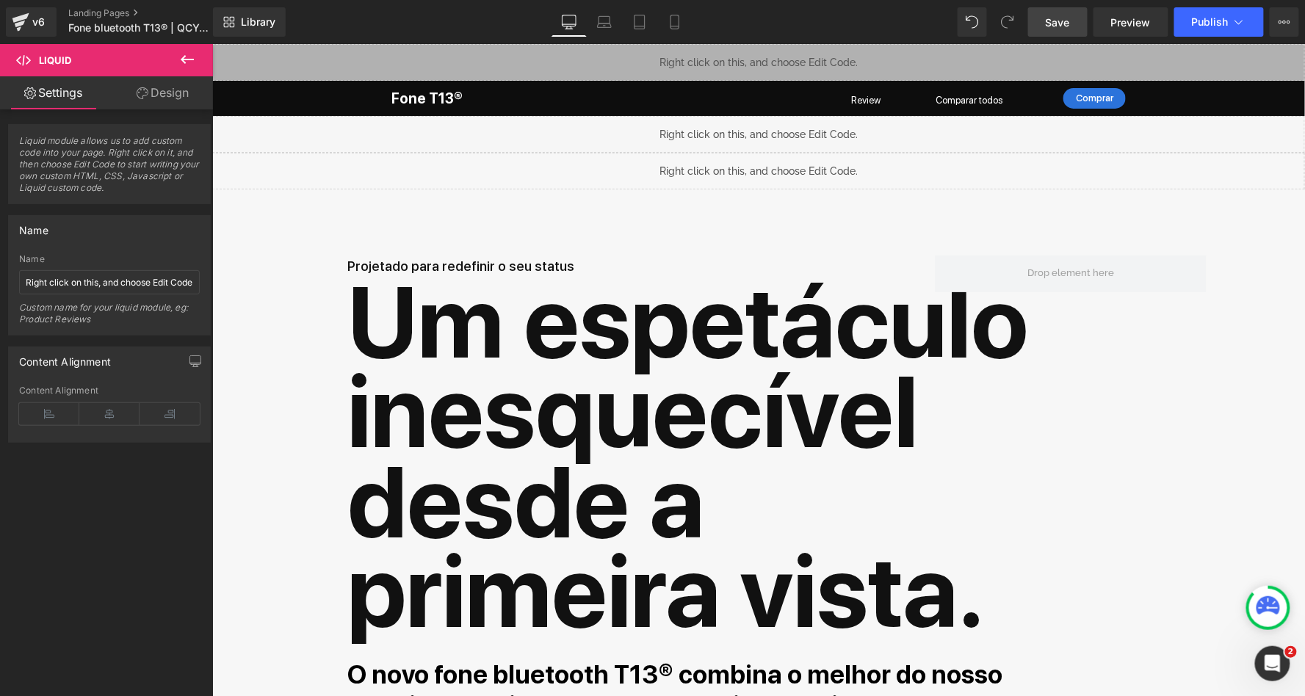
click at [1054, 15] on span "Save" at bounding box center [1058, 22] width 24 height 15
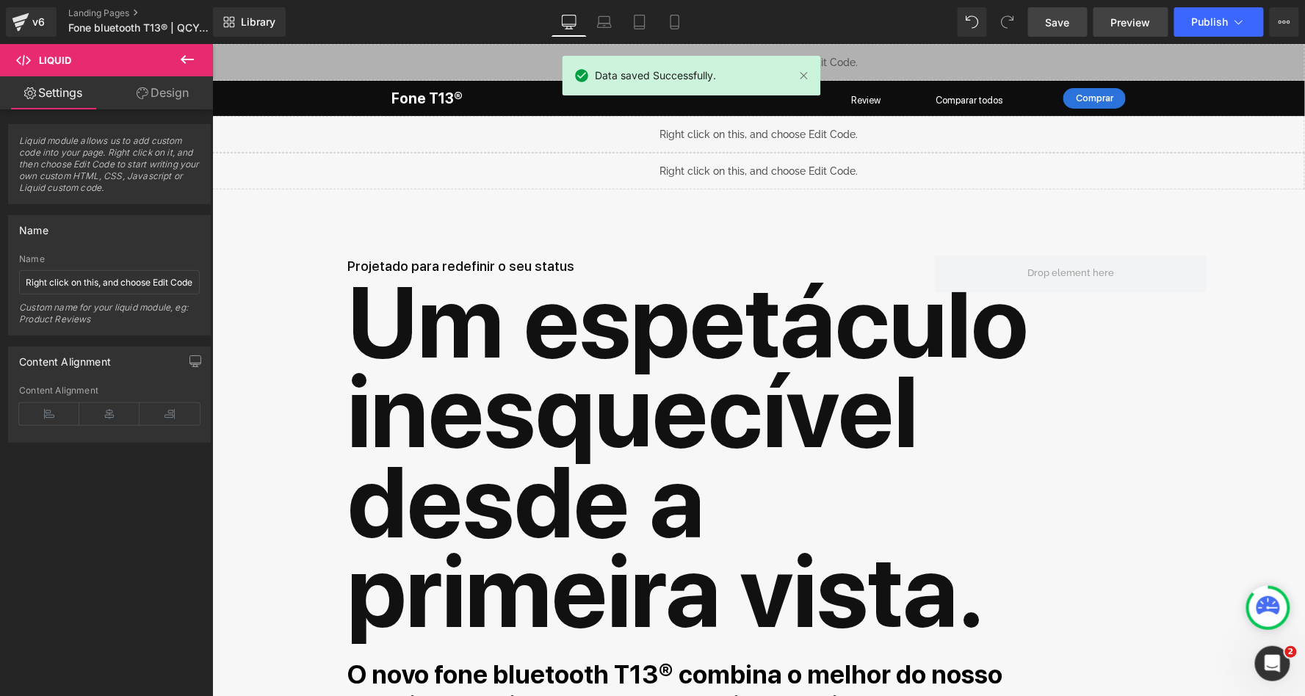
click at [1144, 15] on span "Preview" at bounding box center [1131, 22] width 40 height 15
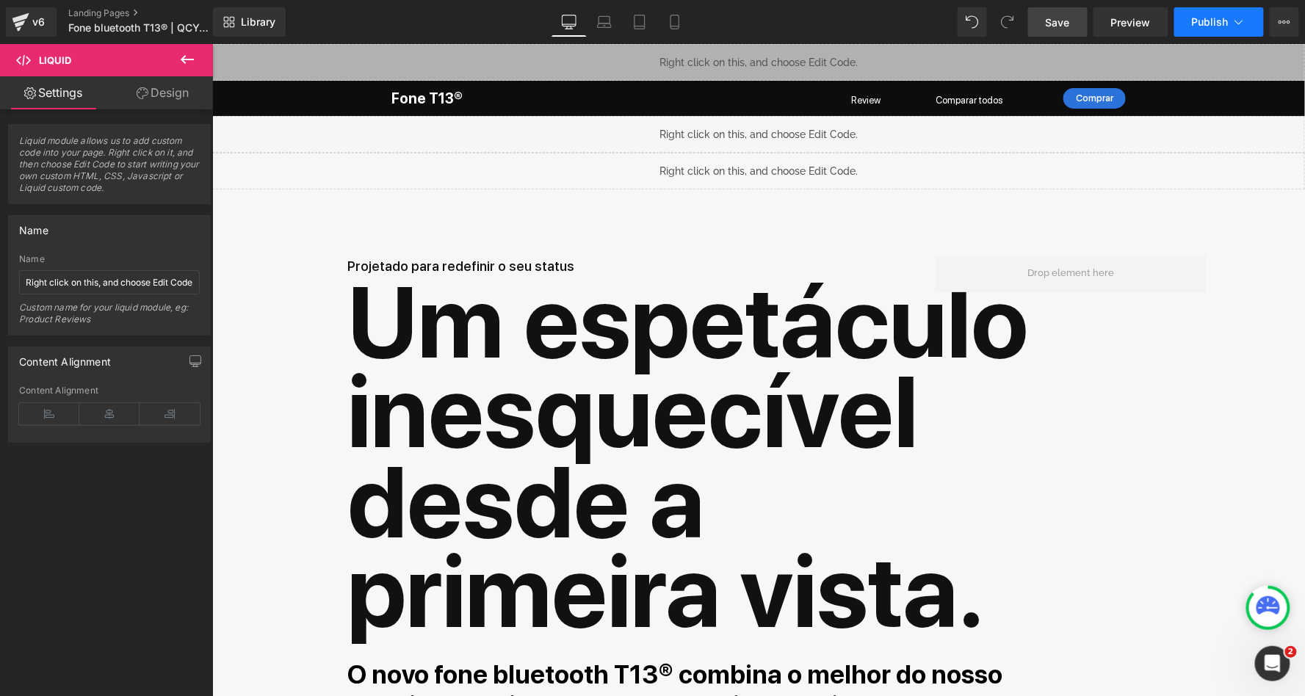
click at [1222, 26] on span "Publish" at bounding box center [1210, 22] width 37 height 12
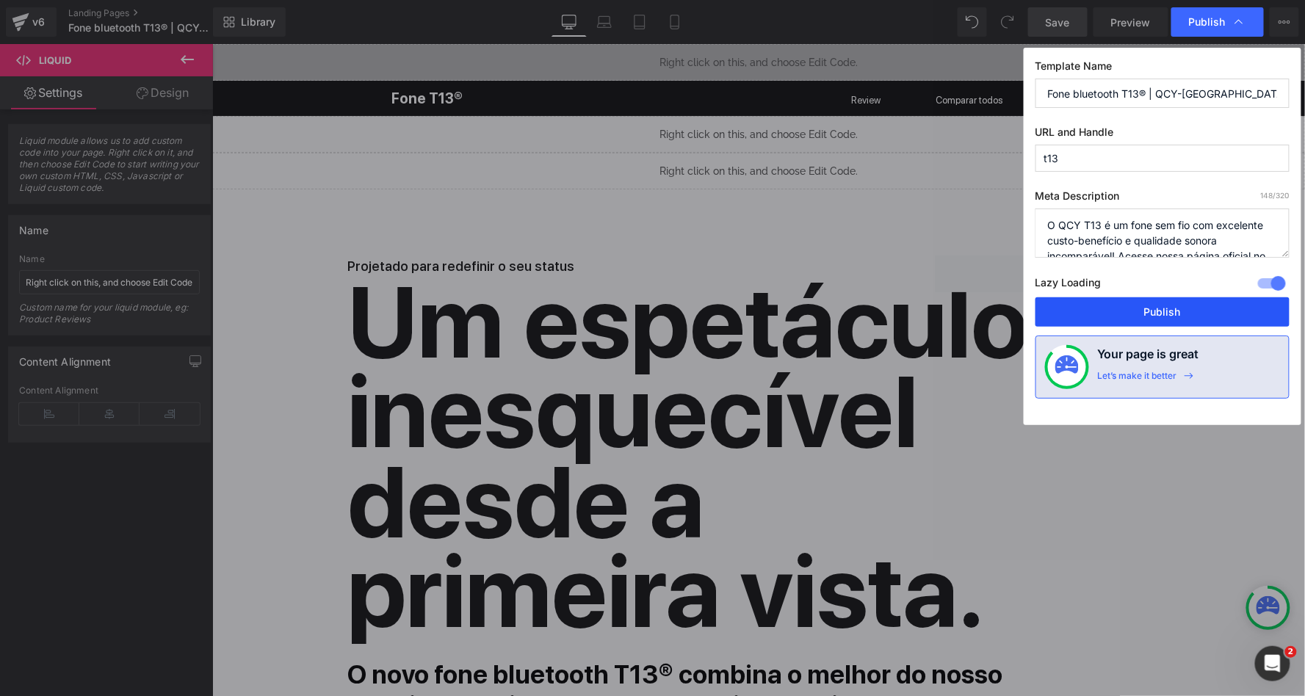
click at [1130, 312] on button "Publish" at bounding box center [1163, 311] width 254 height 29
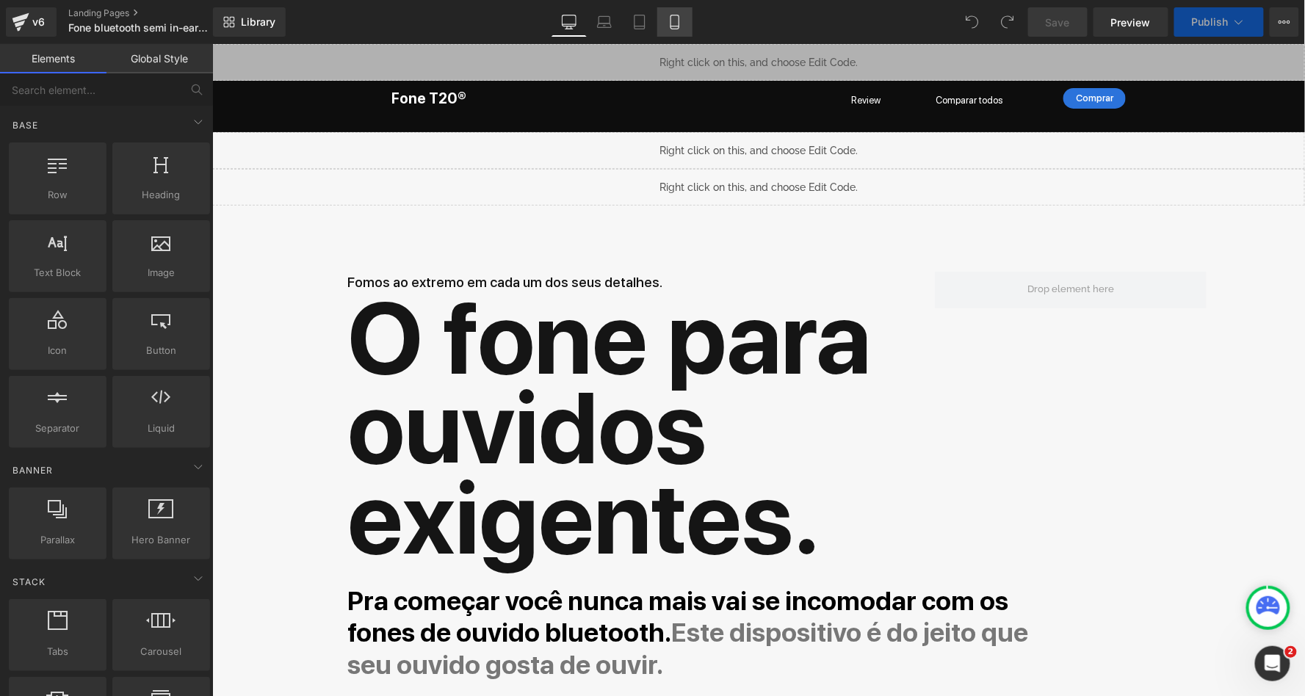
scroll to position [17001, 1088]
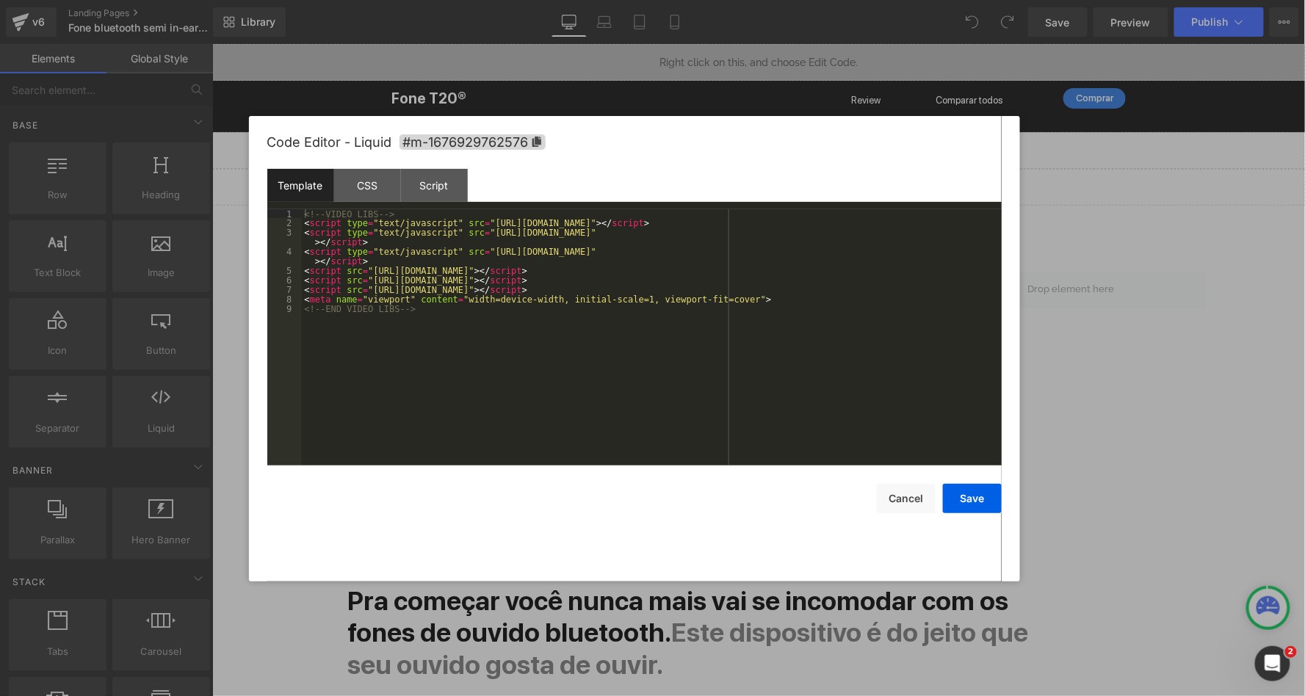
click at [776, 144] on div "Liquid" at bounding box center [758, 149] width 1093 height 37
click at [307, 223] on div "<!-- VIDEO LIBS --> < script type = "text/javascript" src = "[URL][DOMAIN_NAME]…" at bounding box center [652, 346] width 700 height 275
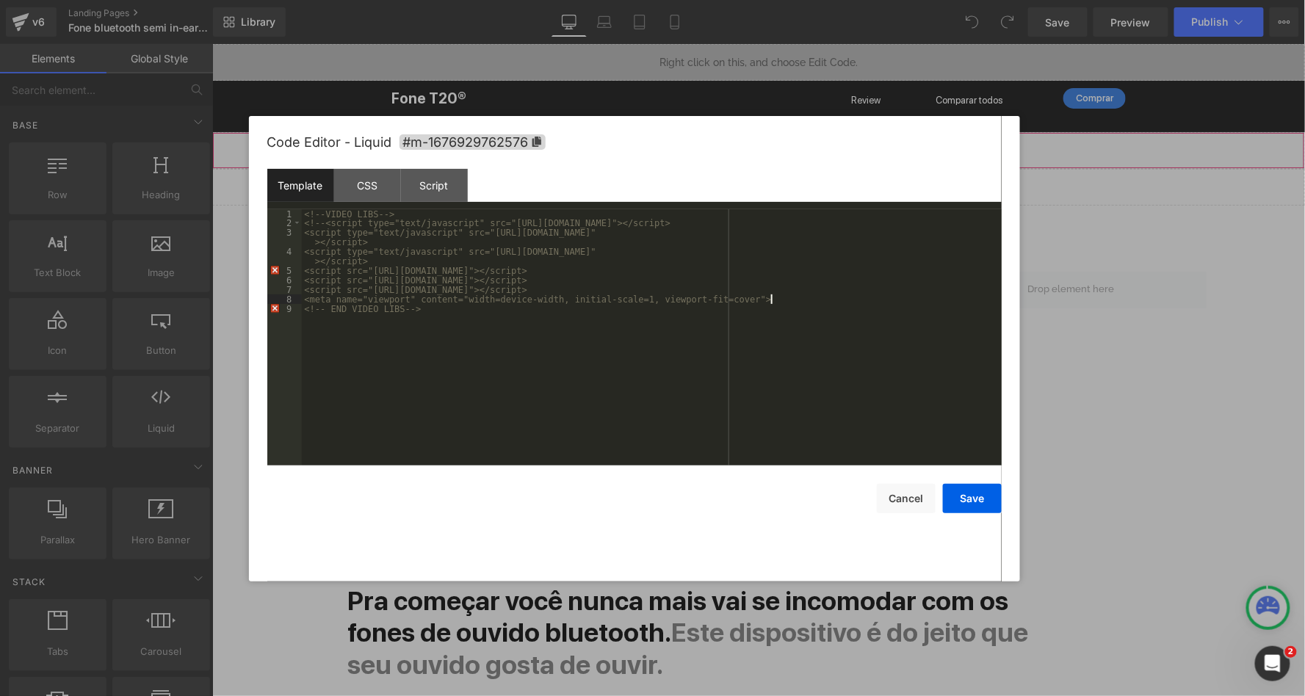
click at [795, 297] on div "<!-- VIDEO LIBS --> <!-- <script type="text/javascript" src="[URL][DOMAIN_NAME]…" at bounding box center [652, 346] width 700 height 275
click at [975, 517] on div "Code Editor - Liquid #m-1676929762576 Template CSS Script Data 1 2 3 4 5 6 7 8 …" at bounding box center [634, 349] width 734 height 466
click at [980, 496] on button "Save" at bounding box center [972, 498] width 59 height 29
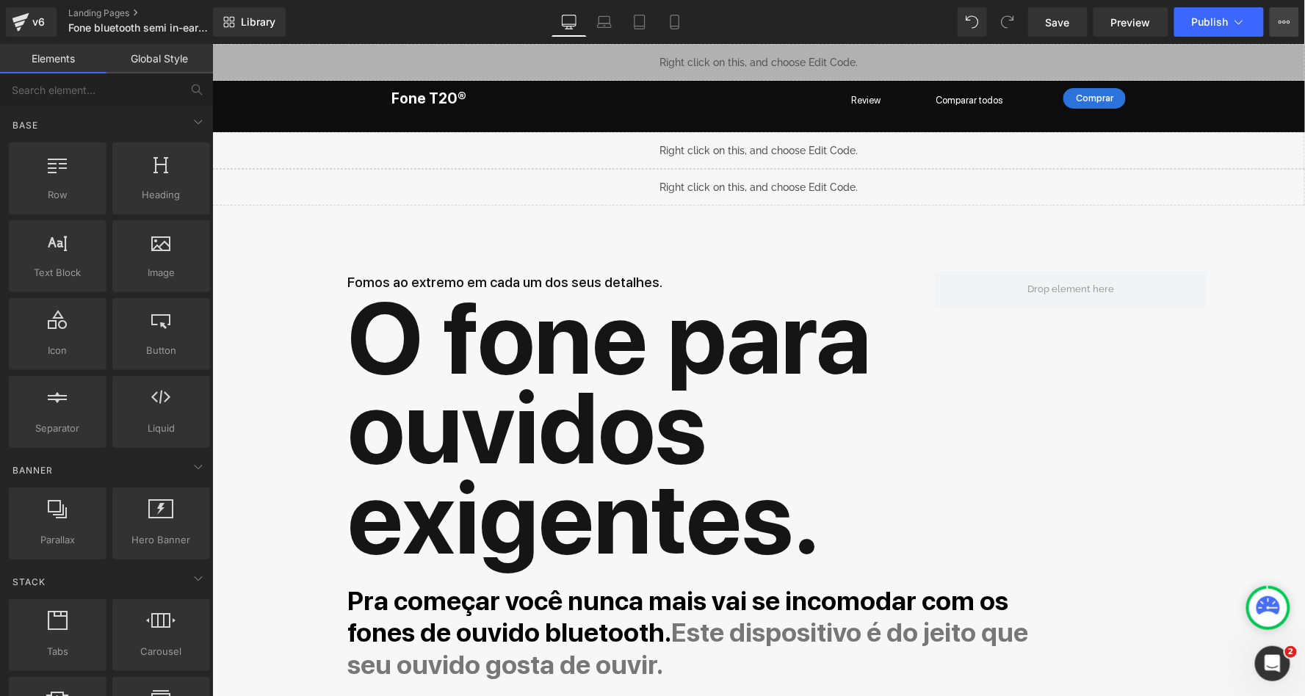
click at [1281, 21] on icon at bounding box center [1281, 22] width 4 height 3
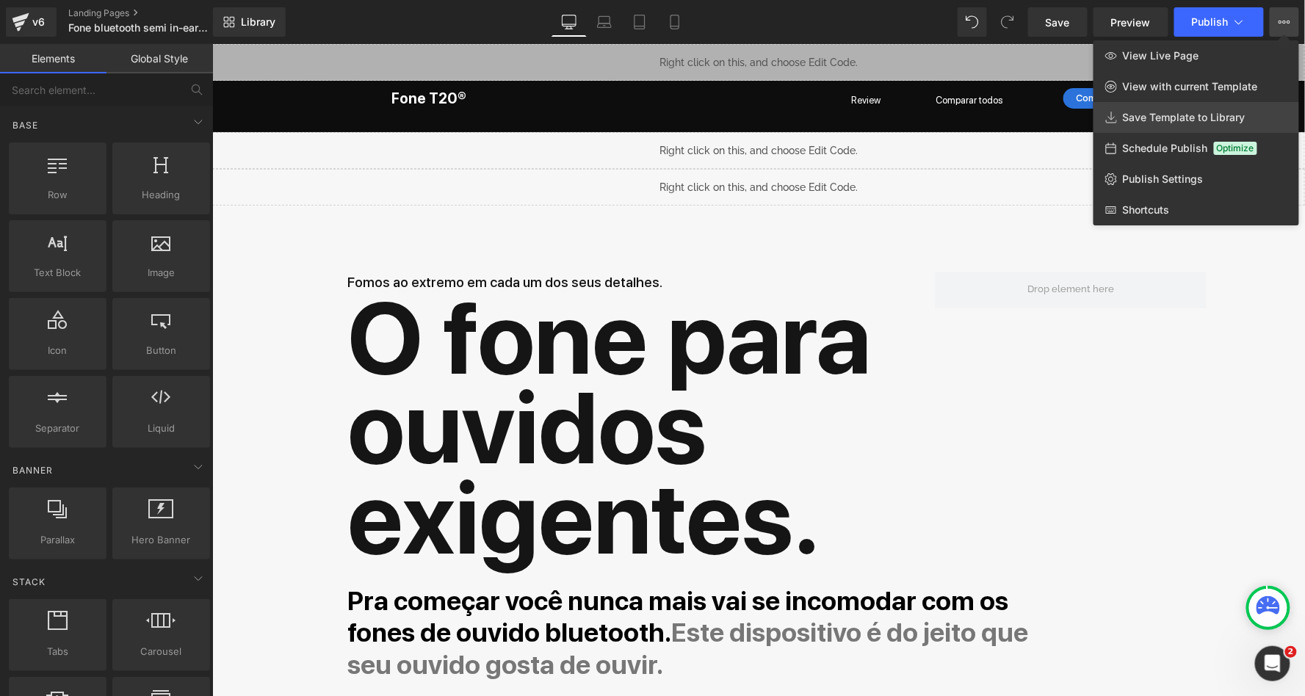
click at [1173, 112] on span "Save Template to Library" at bounding box center [1184, 117] width 123 height 13
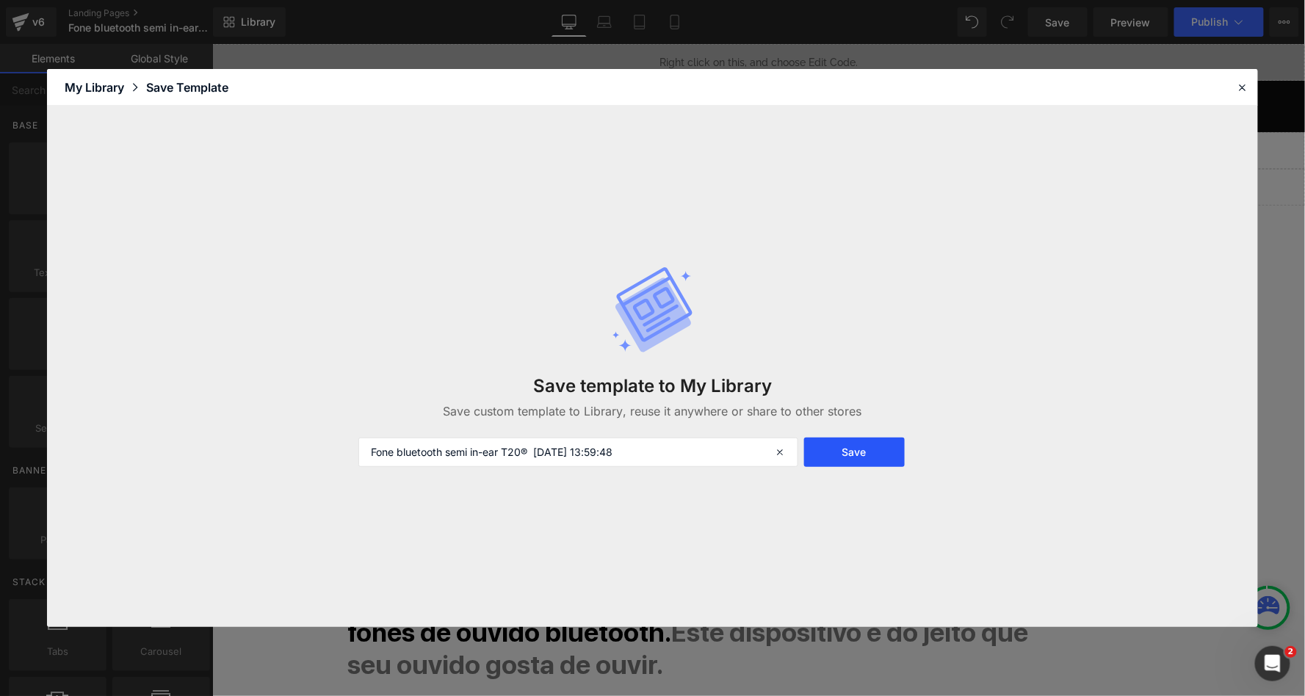
click at [841, 447] on button "Save" at bounding box center [854, 452] width 101 height 29
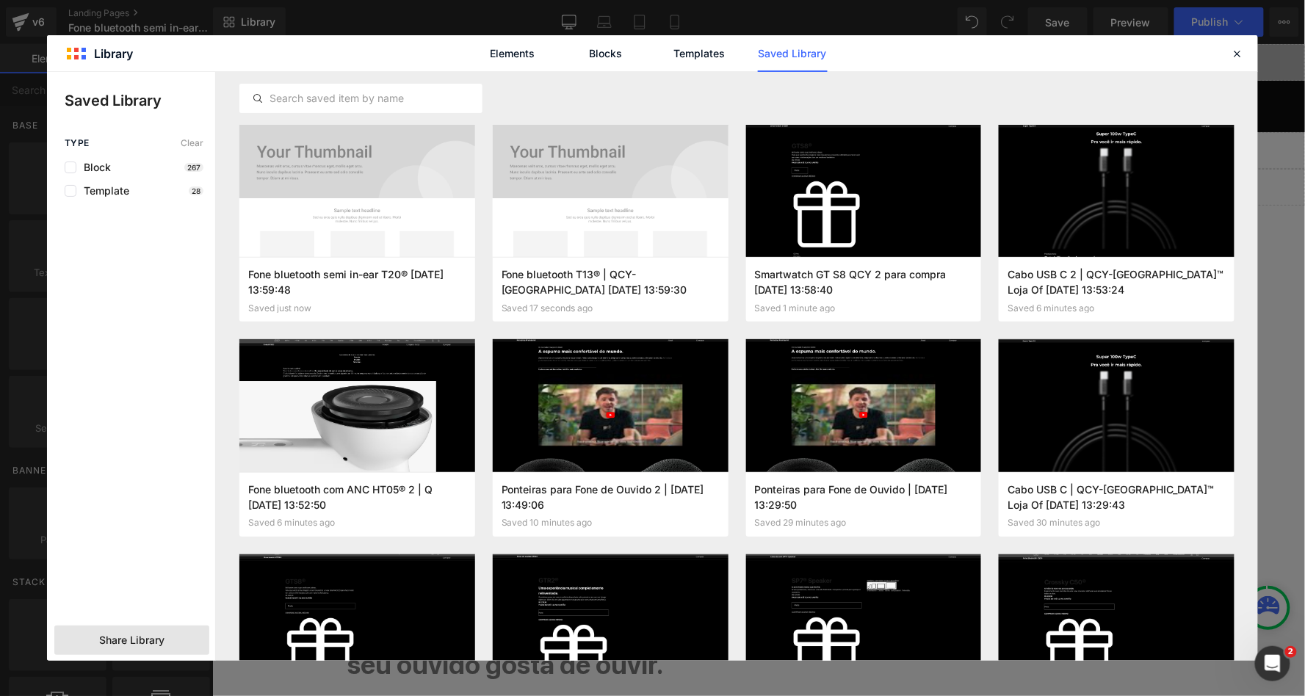
click at [117, 640] on span "Share Library" at bounding box center [131, 640] width 65 height 15
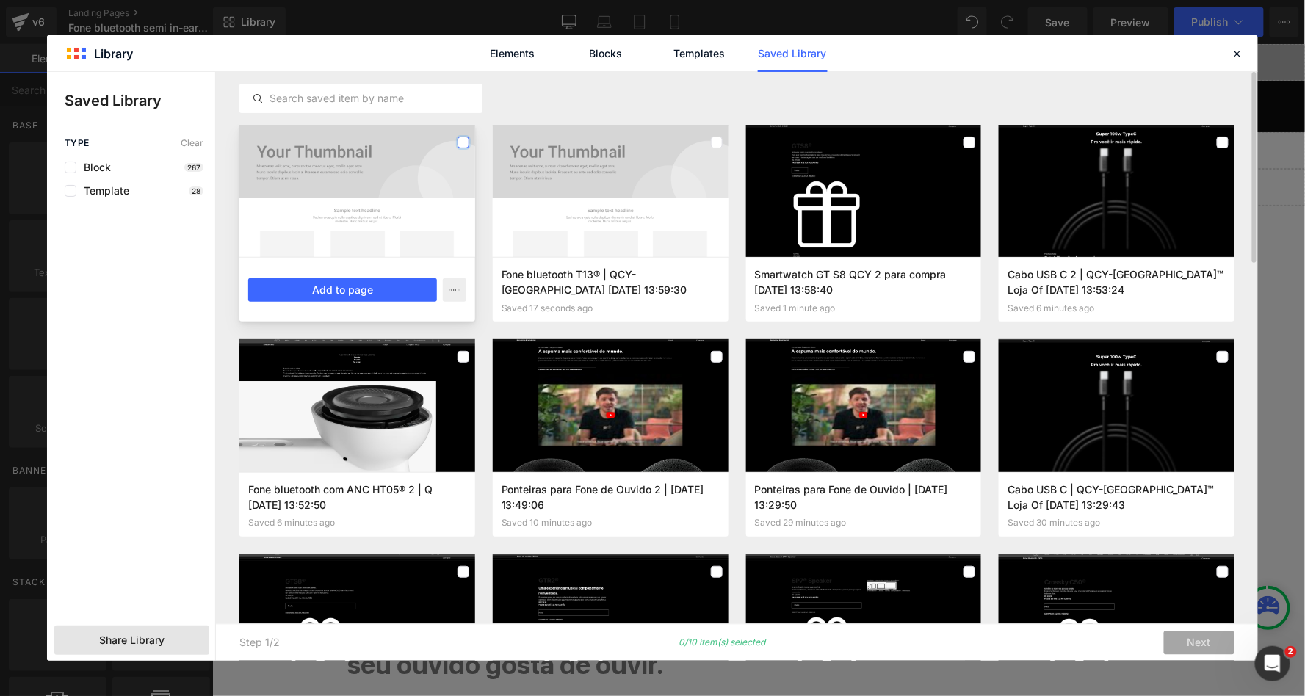
click at [462, 143] on label at bounding box center [464, 143] width 12 height 12
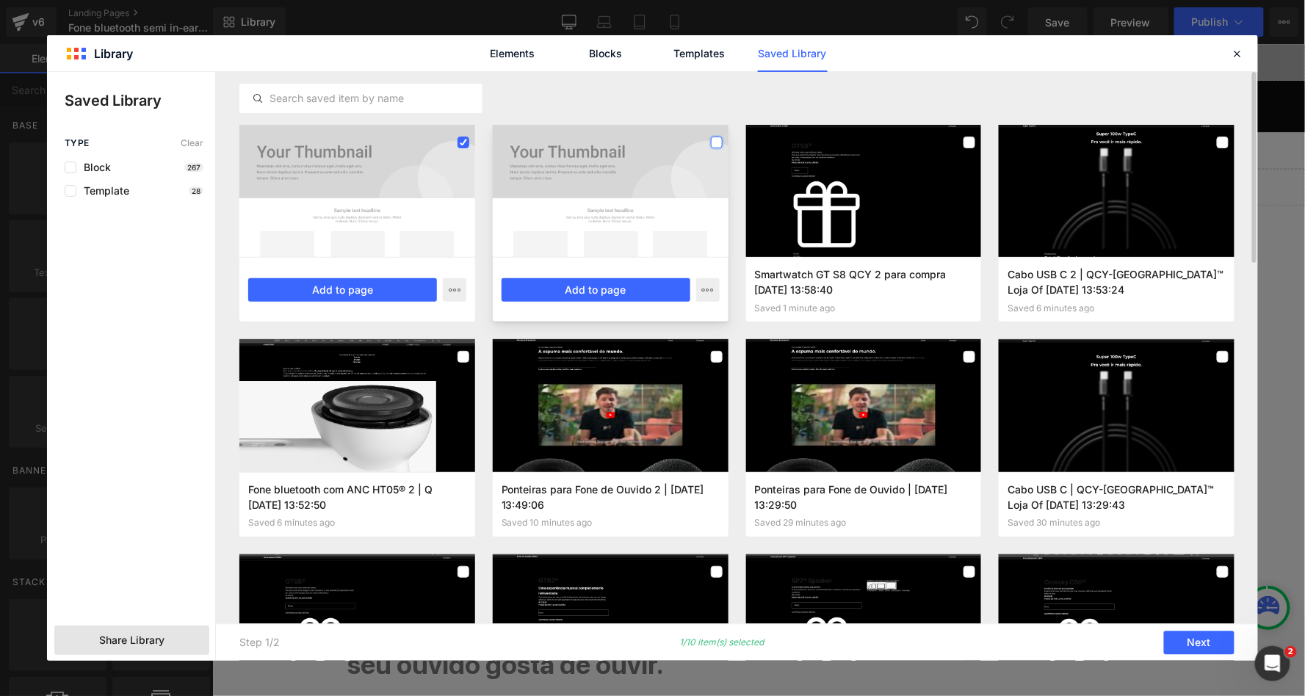
click at [716, 143] on label at bounding box center [717, 143] width 12 height 12
click at [969, 141] on label at bounding box center [970, 143] width 12 height 12
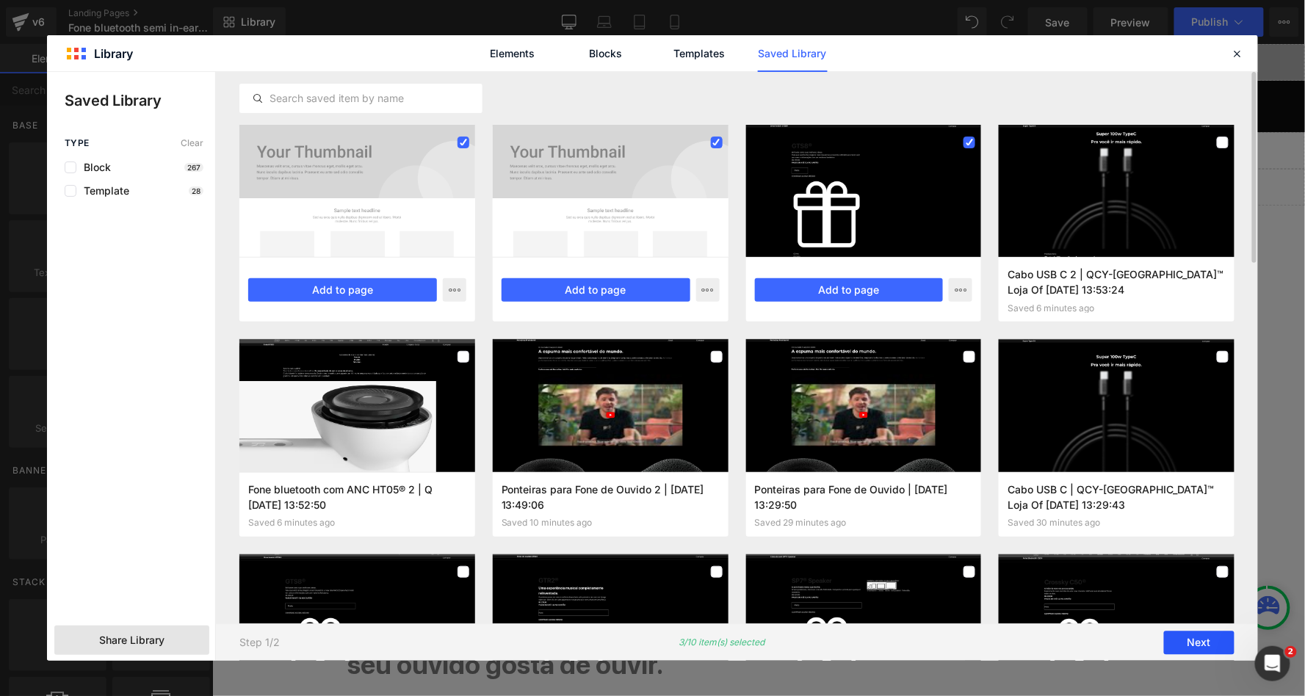
click at [1195, 643] on button "Next" at bounding box center [1199, 644] width 71 height 24
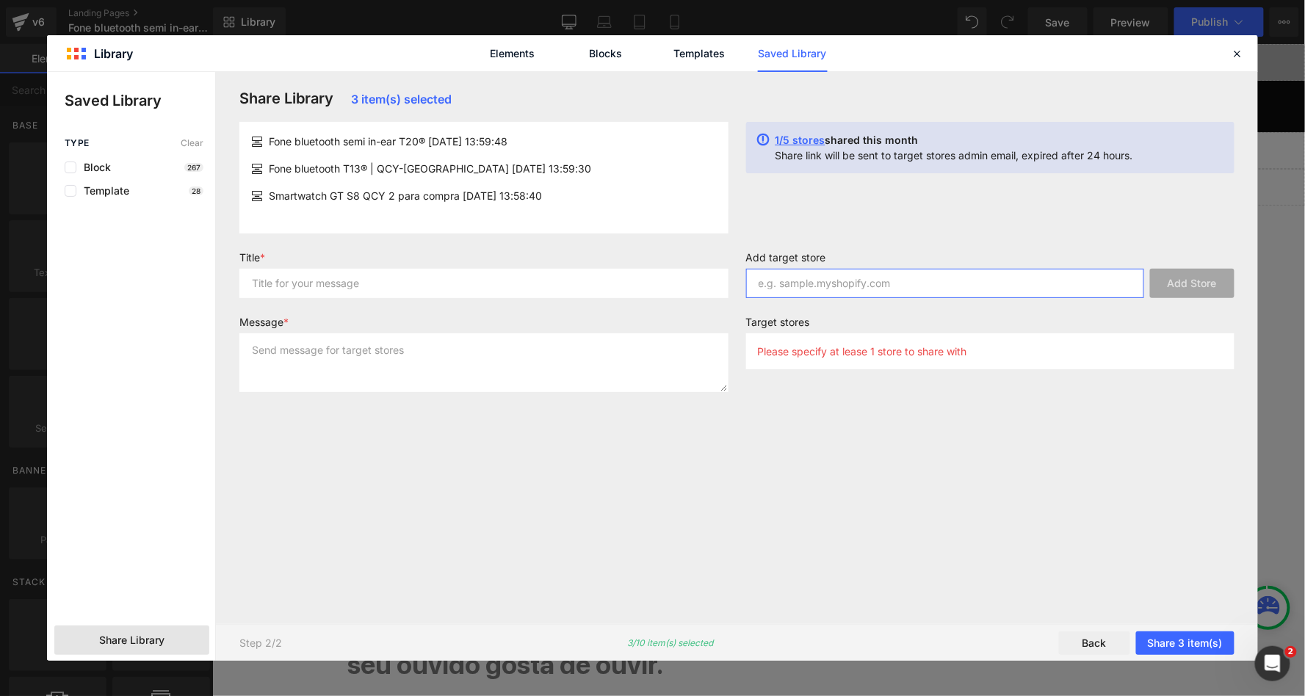
click at [792, 276] on input "text" at bounding box center [945, 283] width 399 height 29
paste input "uwa1bp-2h.myshopify.com"
type input "uwa1bp-2h.myshopify.com"
click at [1171, 285] on button "Add Store" at bounding box center [1192, 283] width 84 height 29
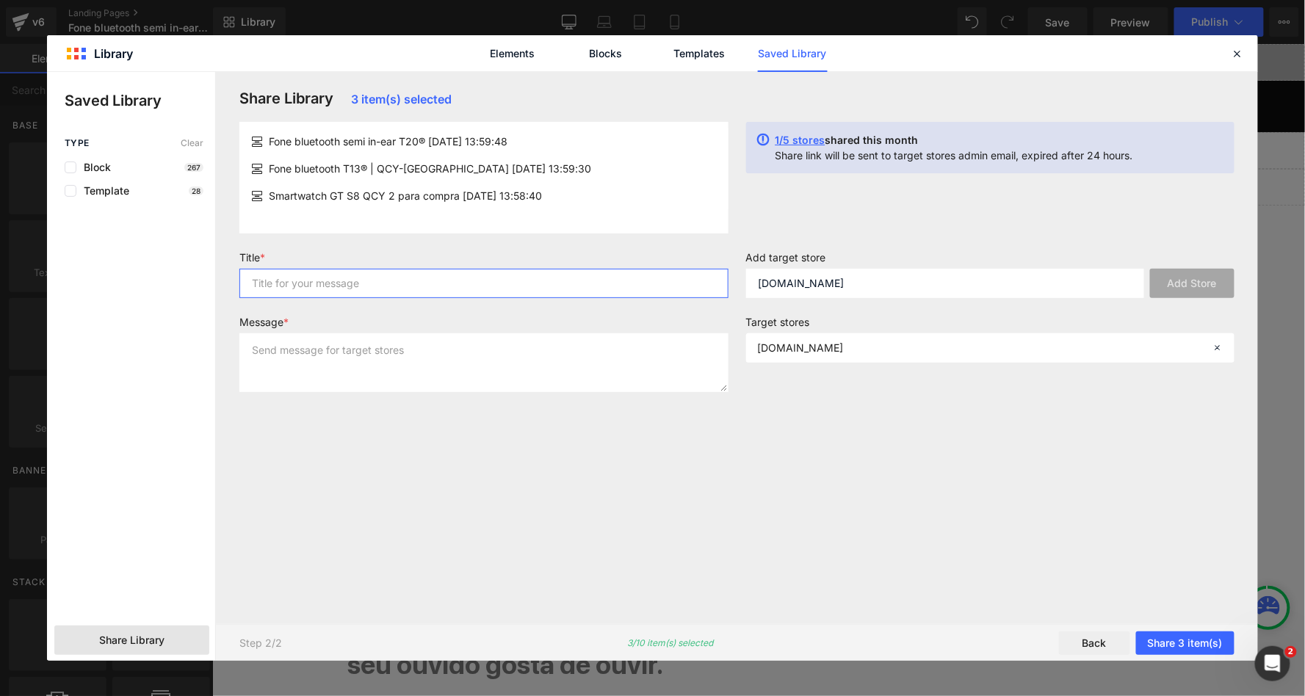
click at [588, 273] on input "text" at bounding box center [483, 283] width 489 height 29
type input "m"
type input "2"
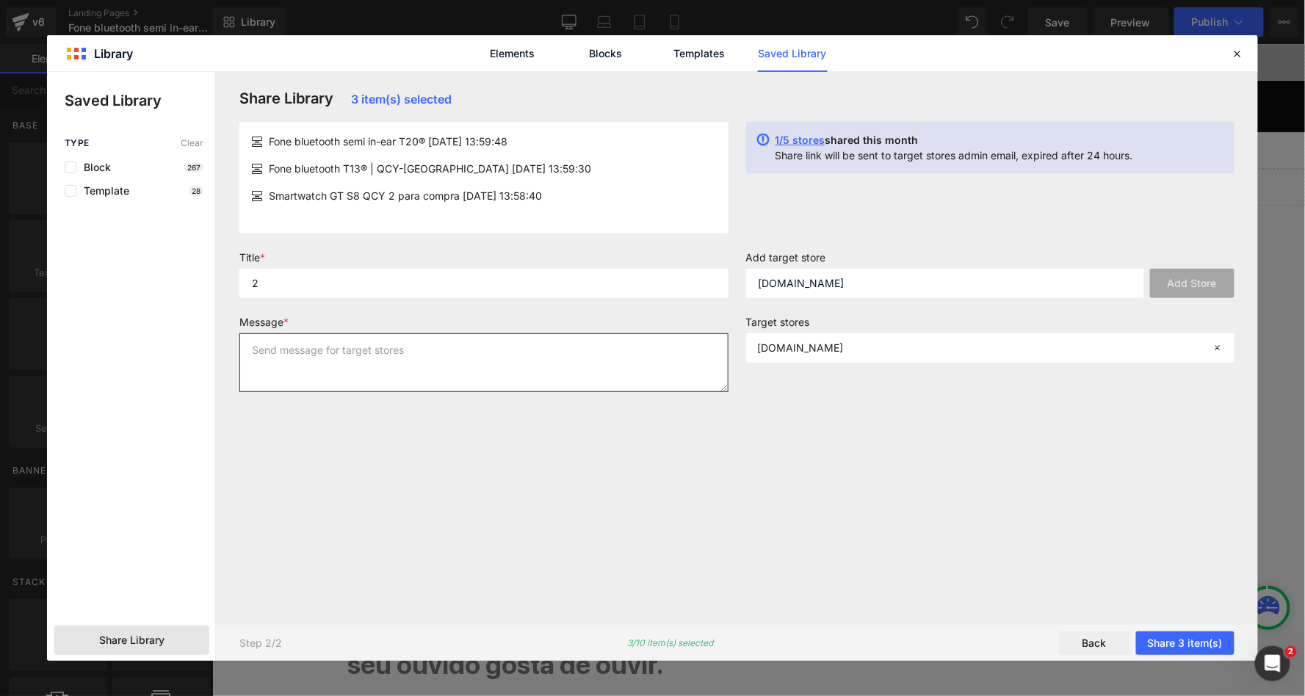
click at [491, 367] on textarea at bounding box center [483, 362] width 489 height 59
type textarea "2"
click at [1186, 640] on button "Share 3 item(s)" at bounding box center [1185, 644] width 98 height 24
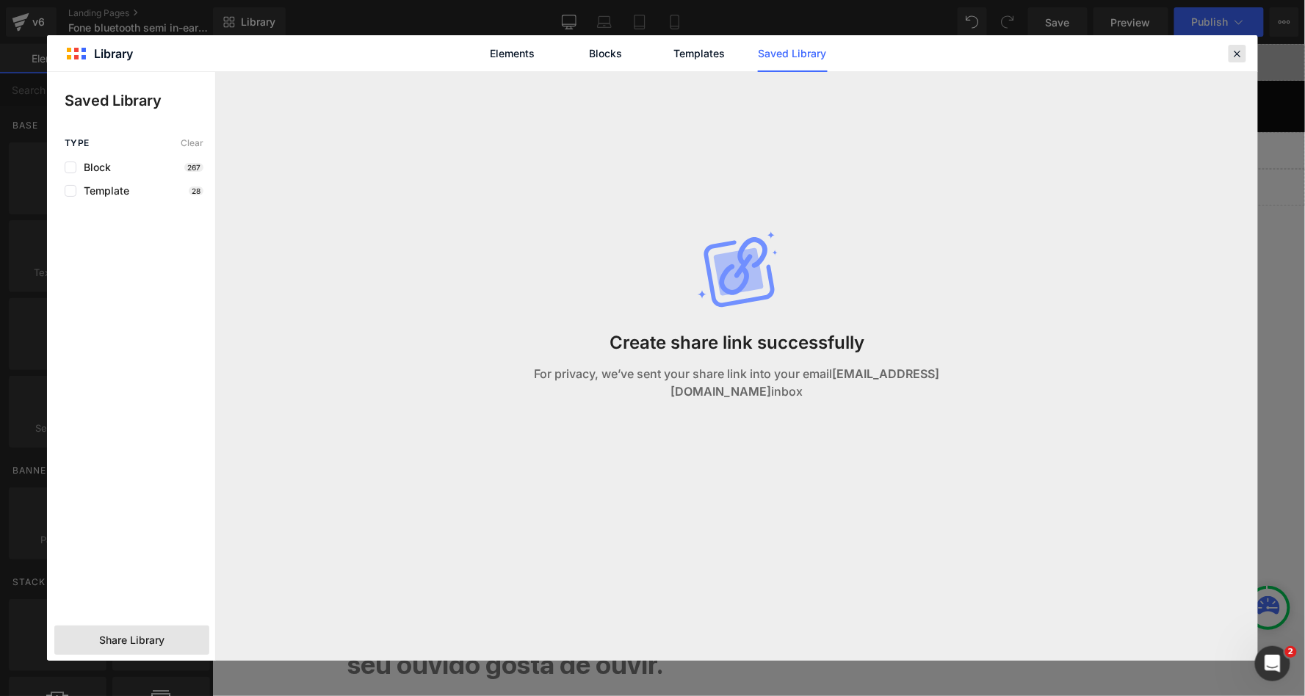
click at [1238, 52] on icon at bounding box center [1237, 53] width 13 height 13
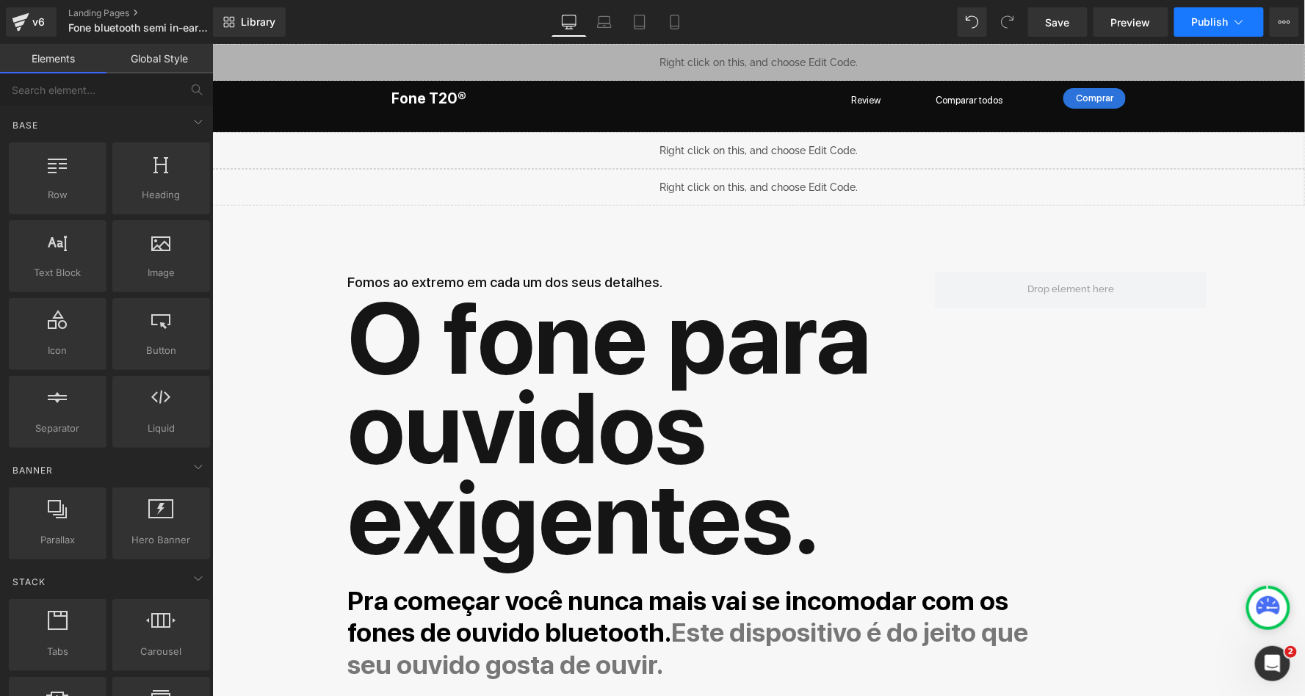
click at [1238, 23] on icon at bounding box center [1239, 22] width 8 height 4
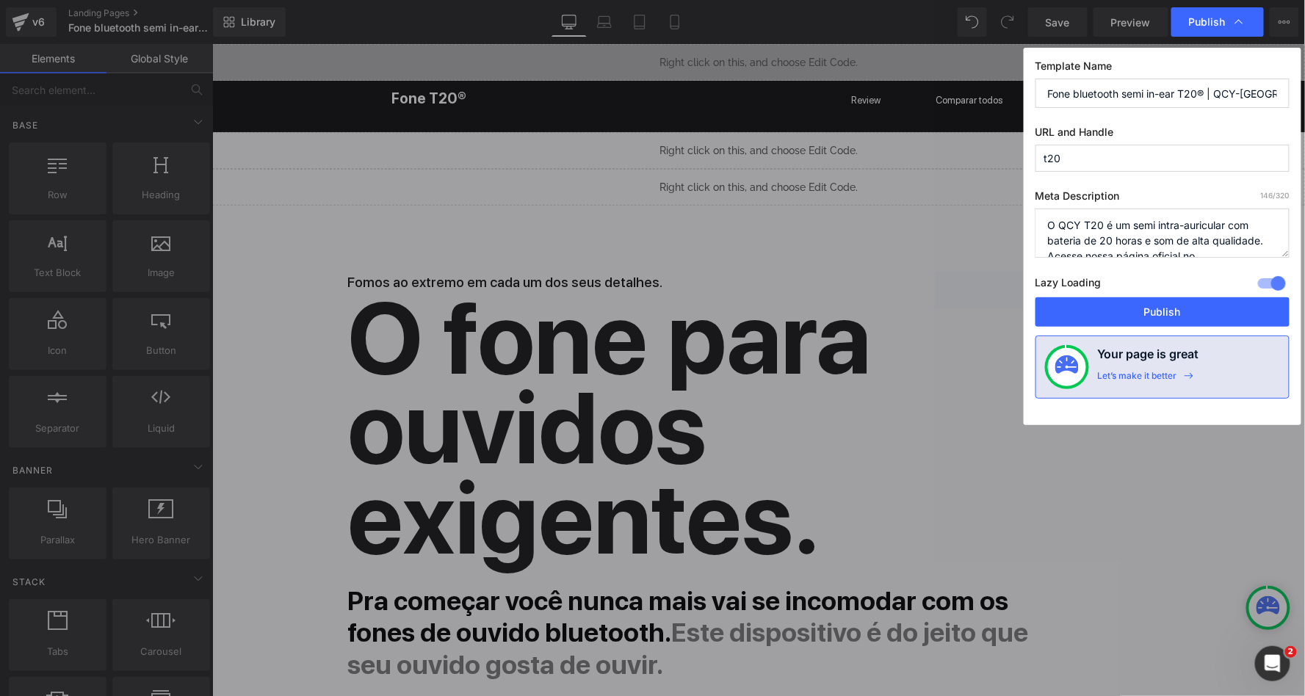
click at [1130, 226] on textarea "O QCY T20 é um semi intra-auricular com bateria de 20 horas e som de alta quali…" at bounding box center [1163, 233] width 254 height 49
click at [1182, 100] on input "Fone bluetooth semi in-ear T20® | QCY-BRASIL™ Loja Oficial" at bounding box center [1163, 93] width 254 height 29
click at [1182, 91] on input "Fone bluetooth semi in-ear T20® | QCY-BRASIL™ Loja Oficial" at bounding box center [1163, 93] width 254 height 29
